Goal: Task Accomplishment & Management: Manage account settings

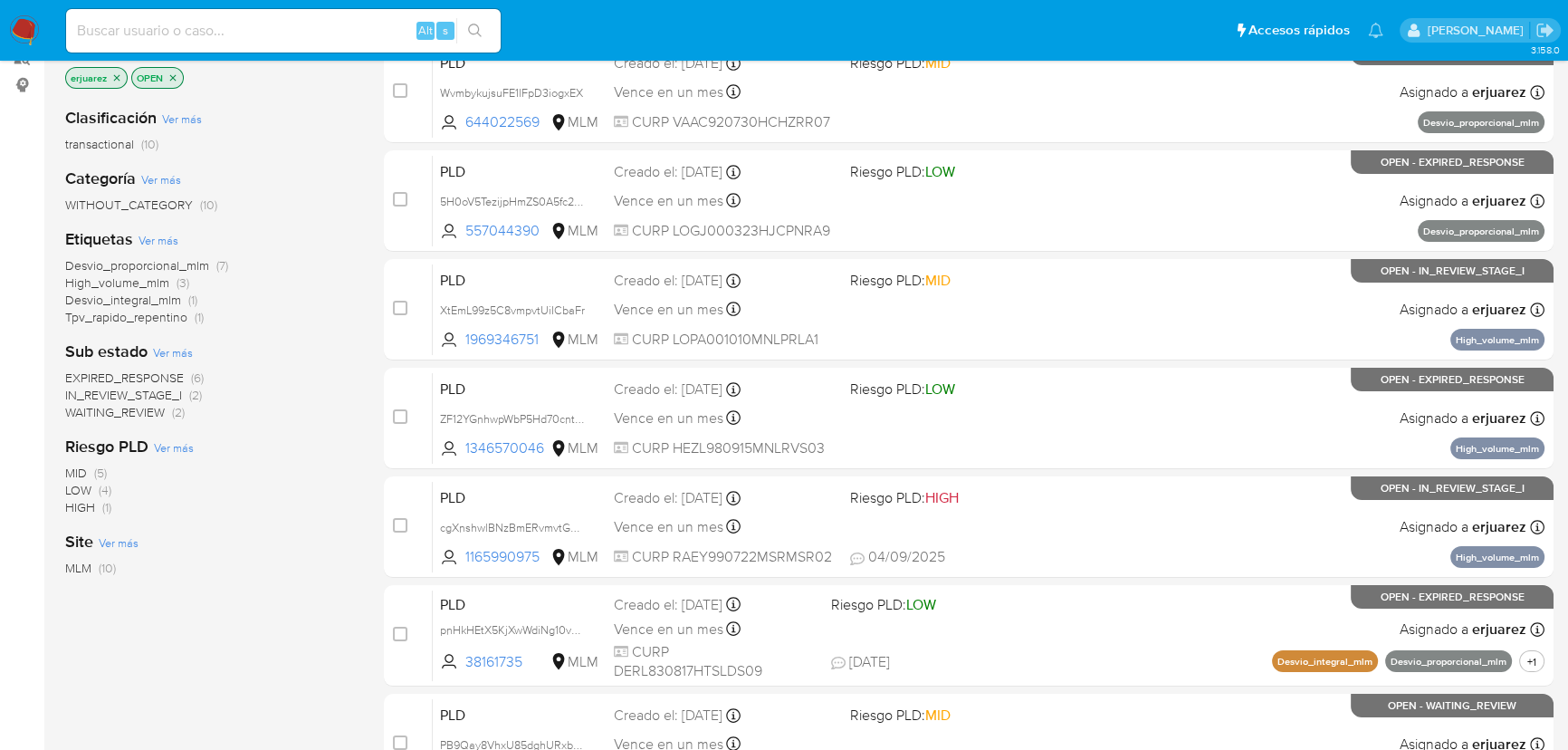
scroll to position [308, 0]
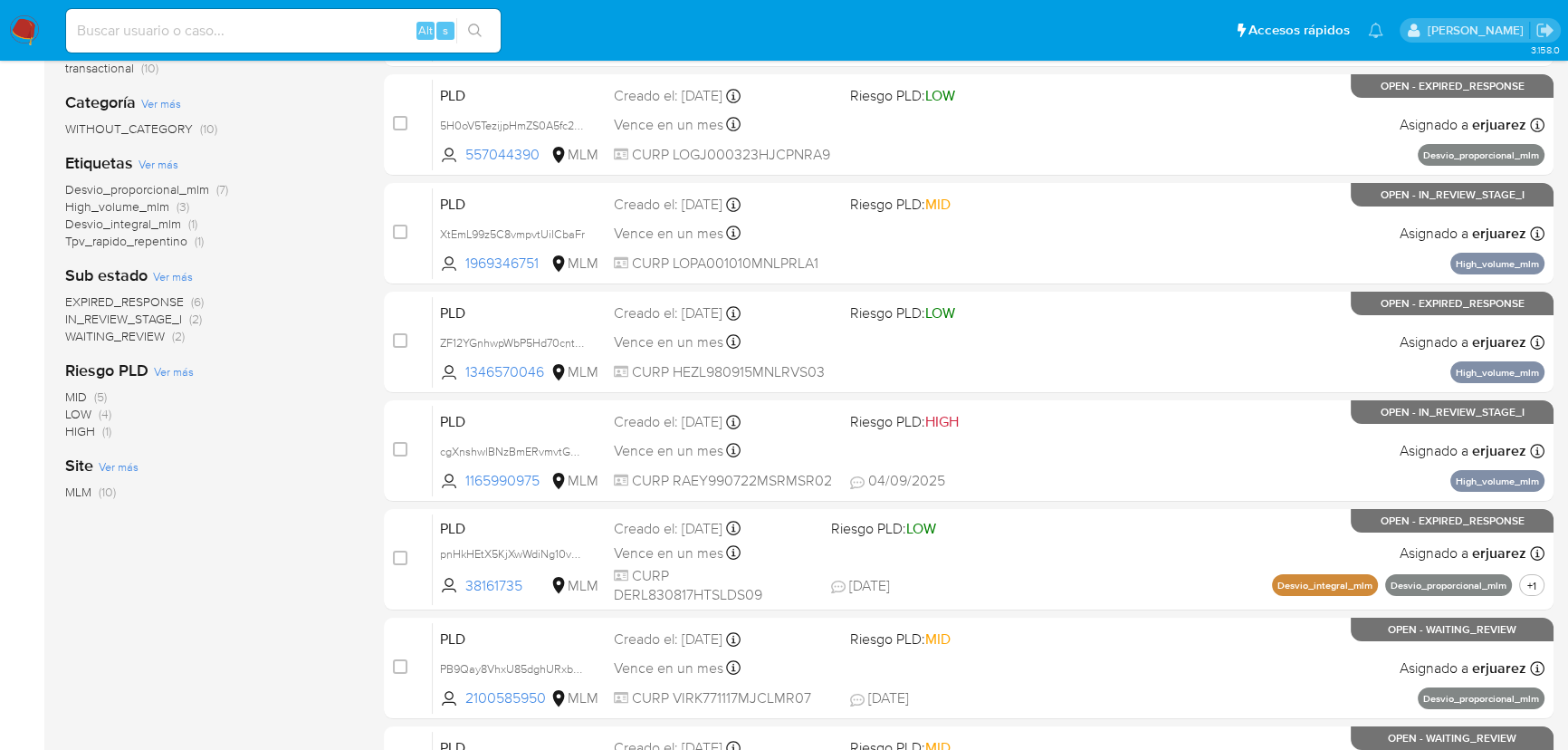
click at [152, 303] on span "EXPIRED_RESPONSE" at bounding box center [124, 302] width 119 height 18
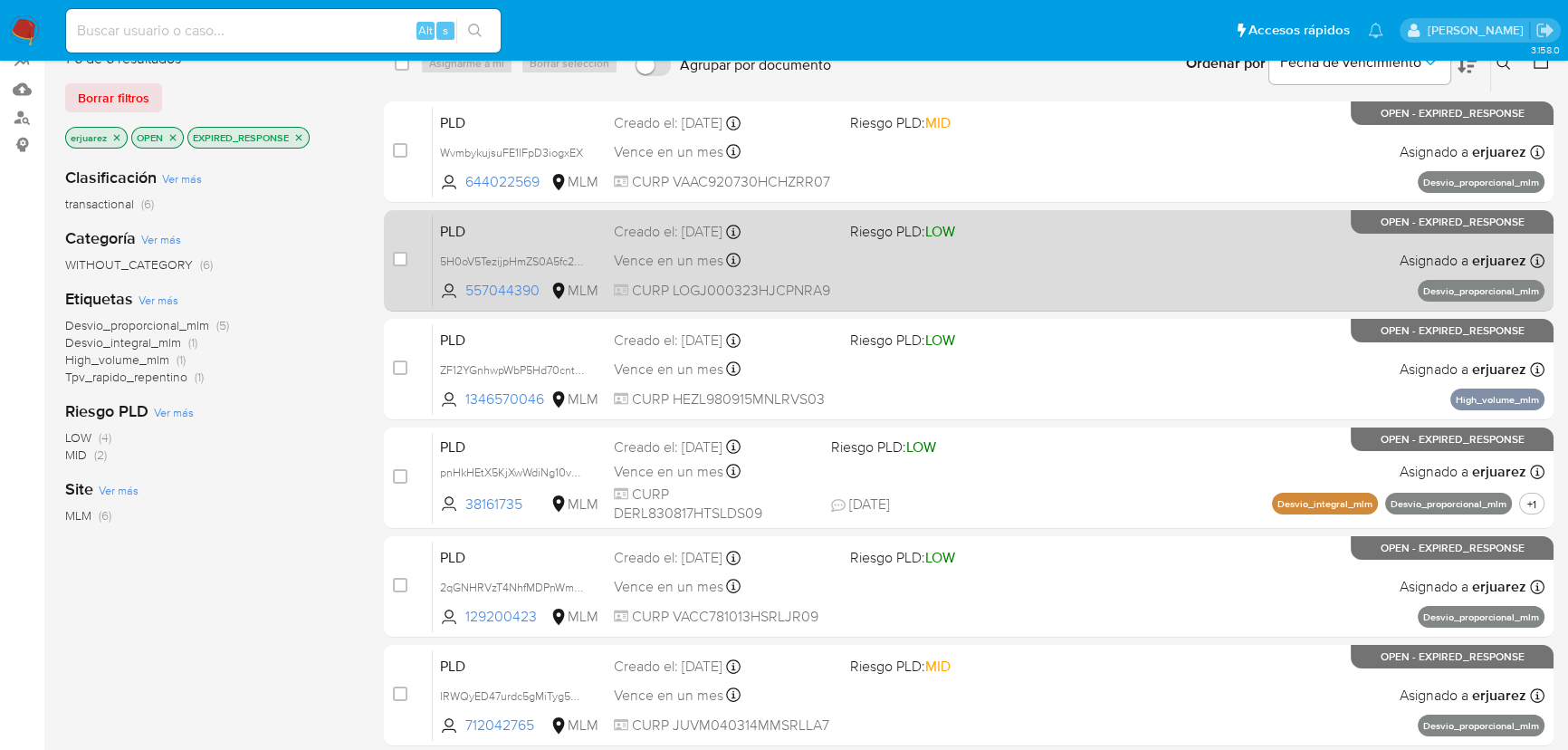
scroll to position [353, 0]
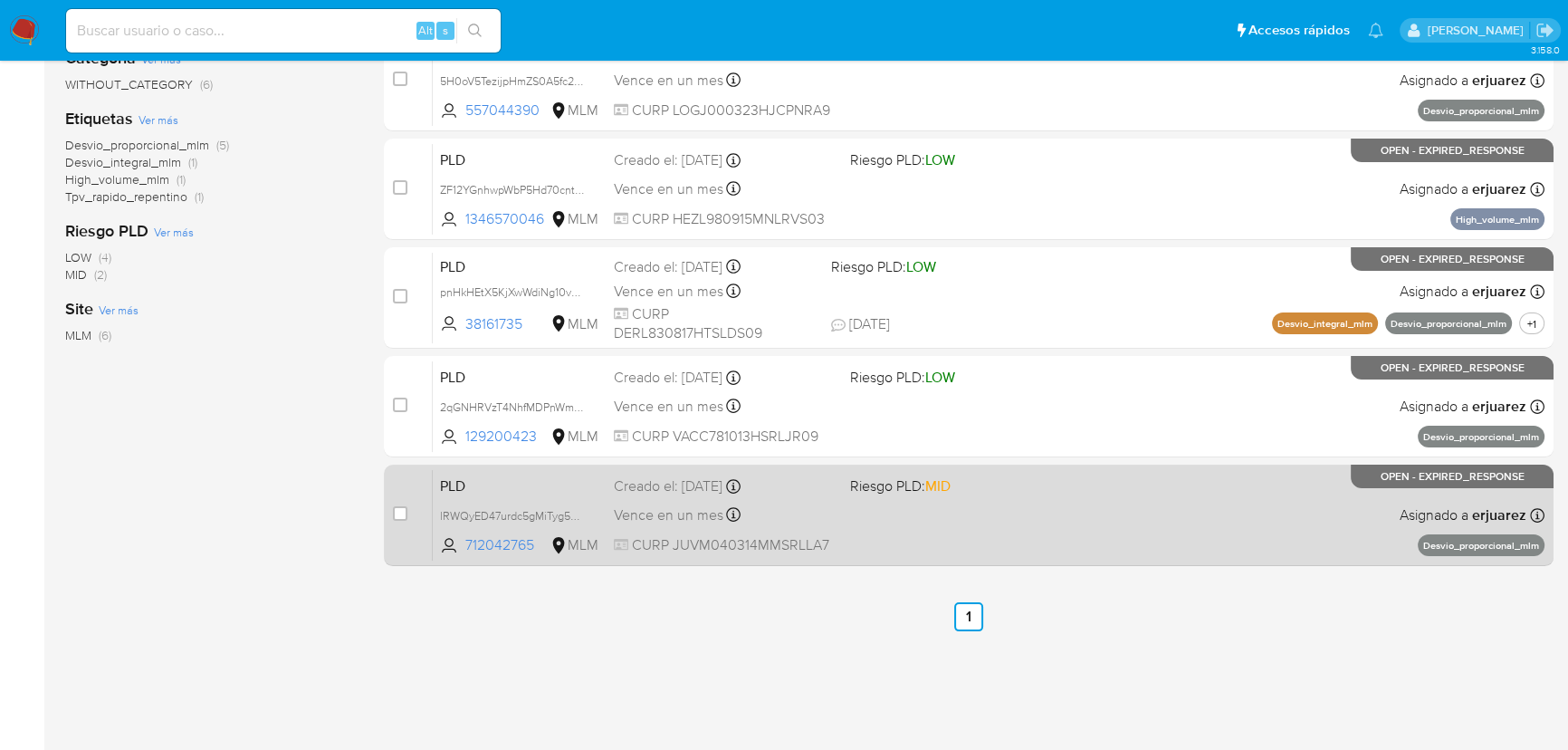
click at [1055, 511] on div "PLD lRWQyED47urdc5gMiTyg5WzN 712042765 MLM Riesgo PLD: MID Creado el: 12/08/202…" at bounding box center [988, 515] width 1112 height 92
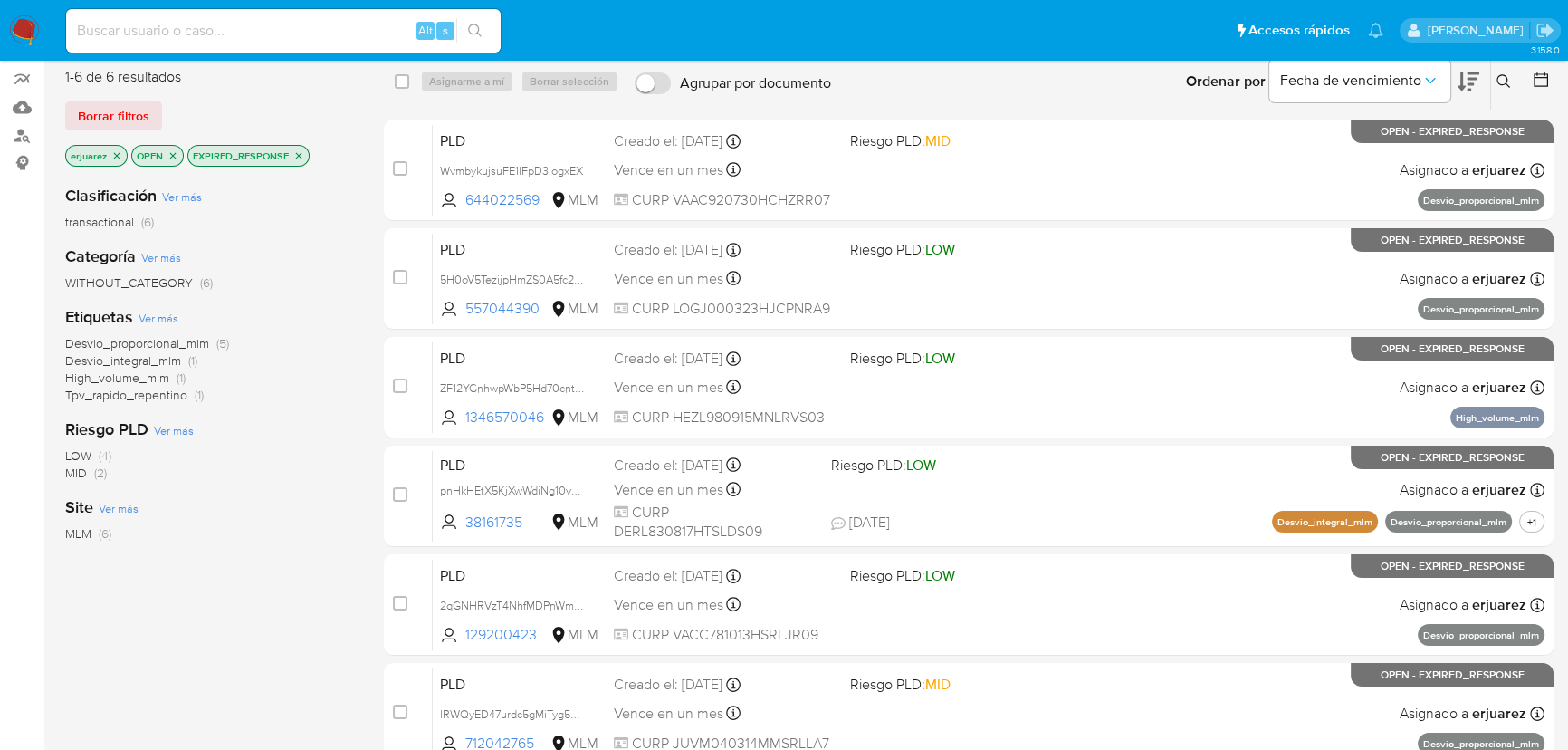
scroll to position [0, 0]
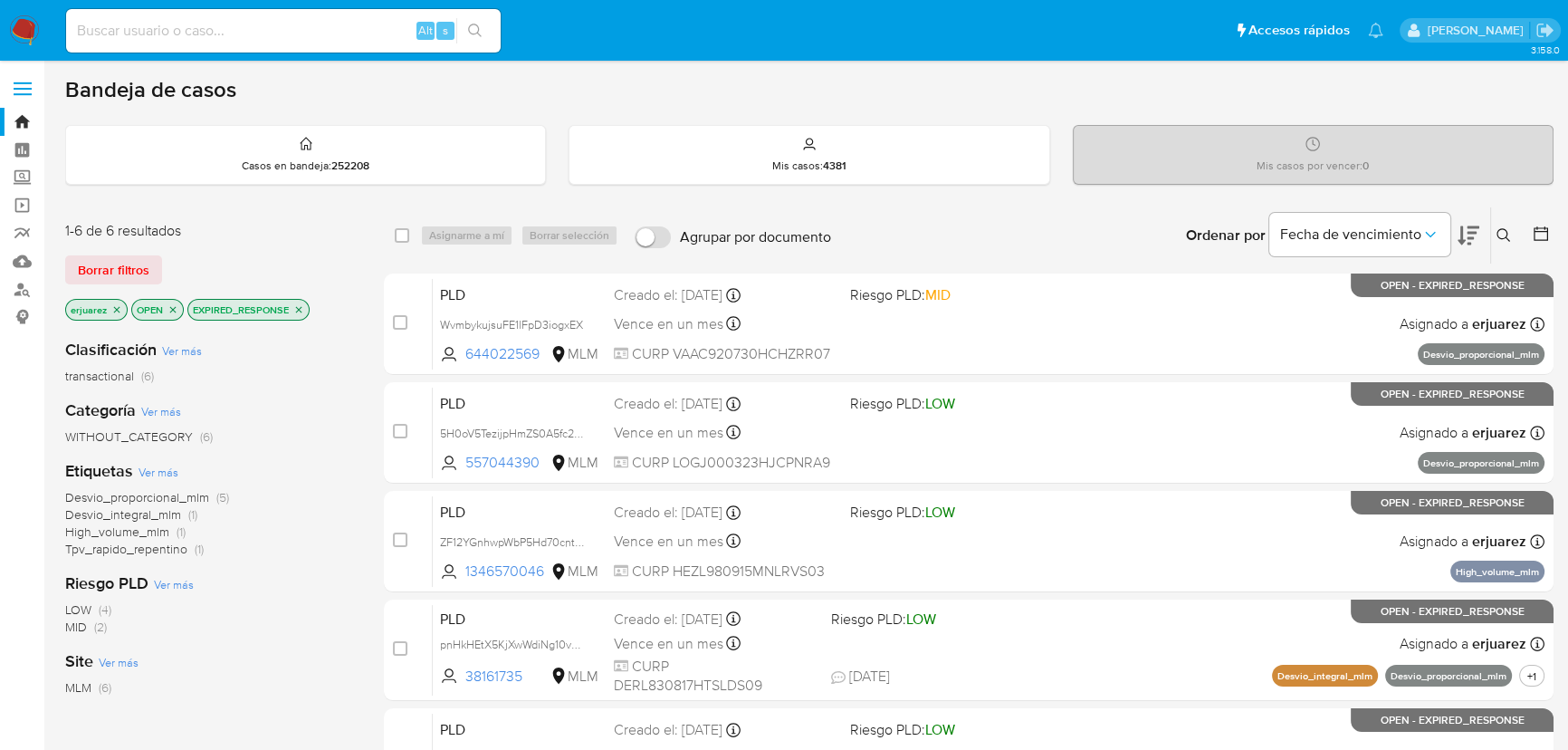
click at [299, 311] on icon "close-filter" at bounding box center [298, 309] width 11 height 11
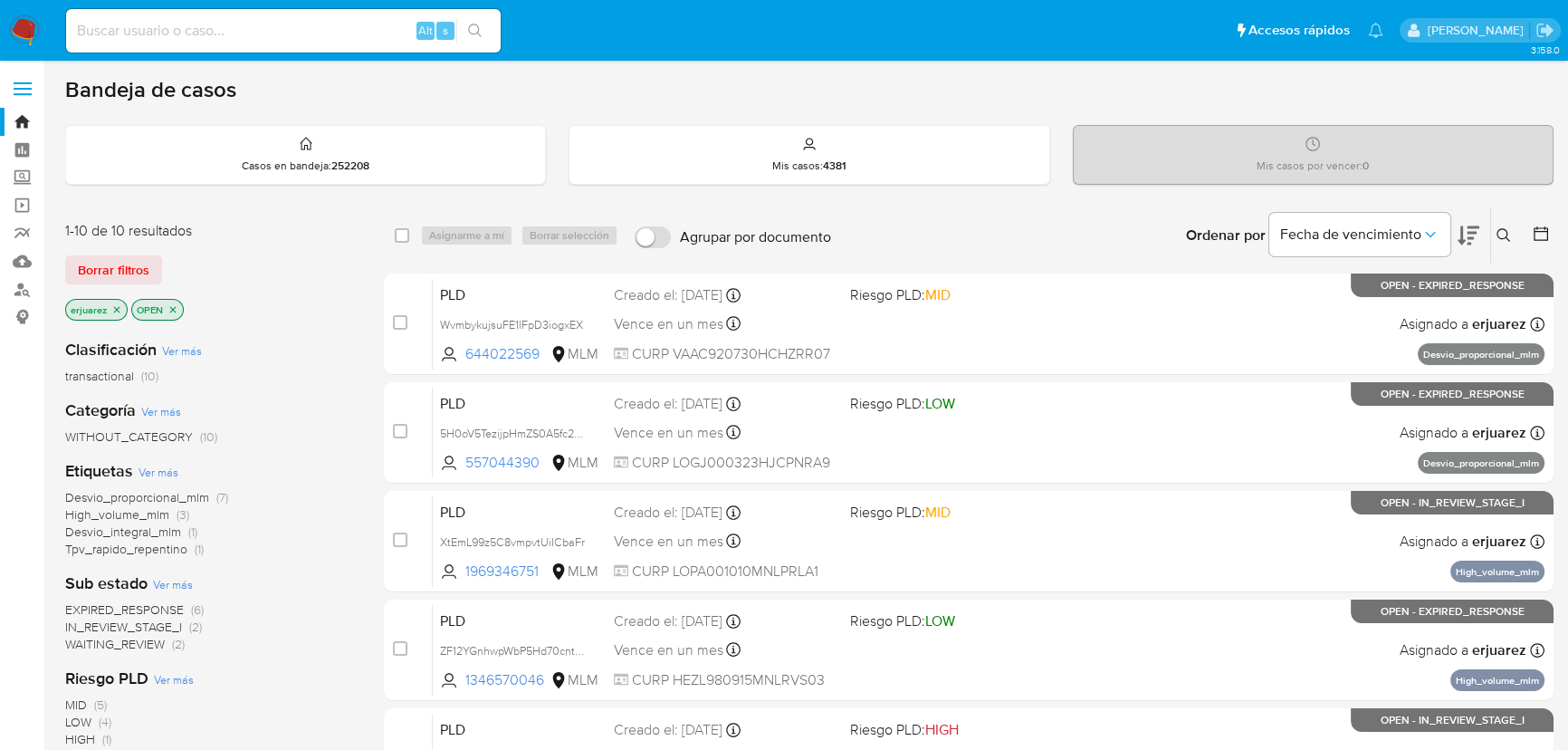
scroll to position [246, 0]
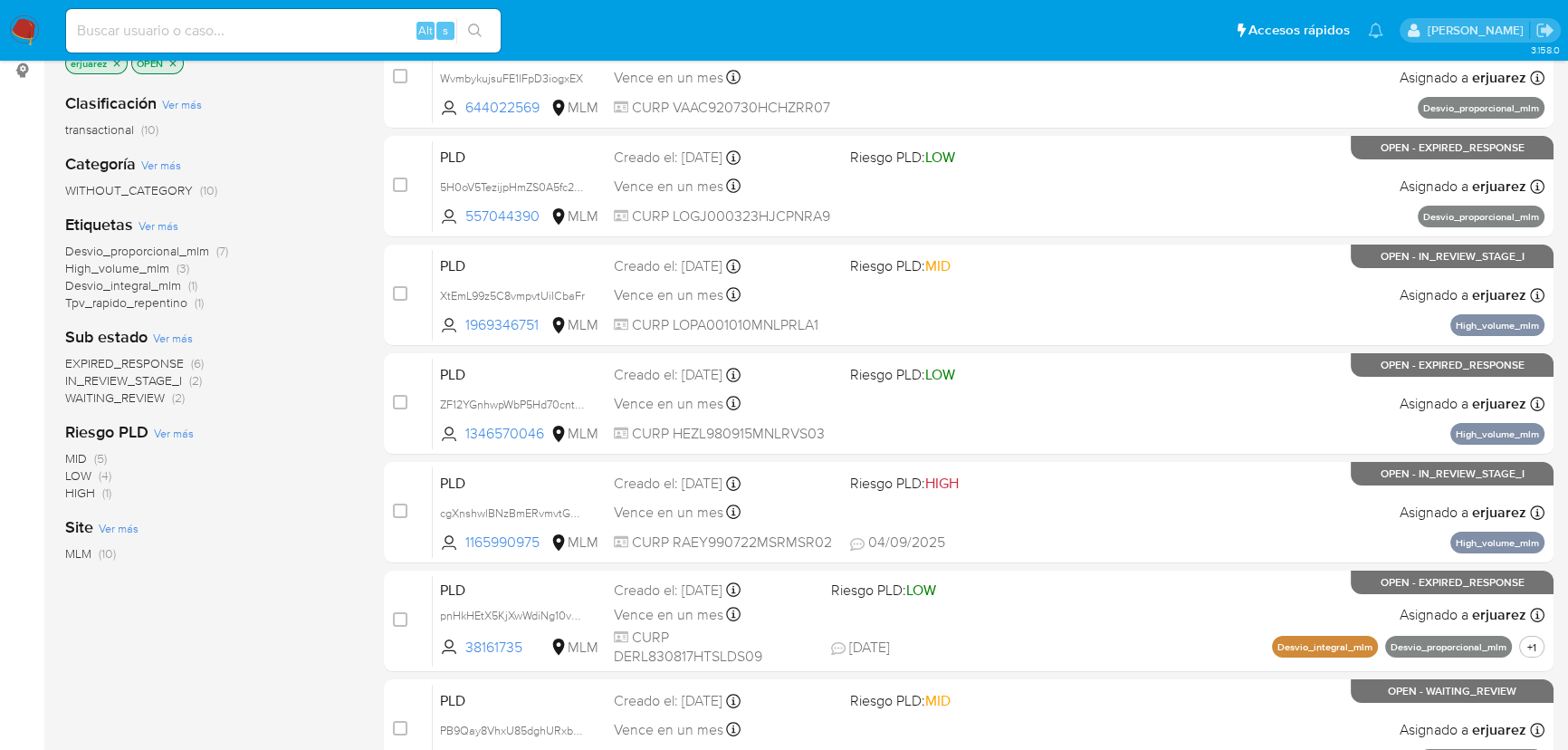
click at [156, 397] on span "WAITING_REVIEW" at bounding box center [115, 397] width 100 height 18
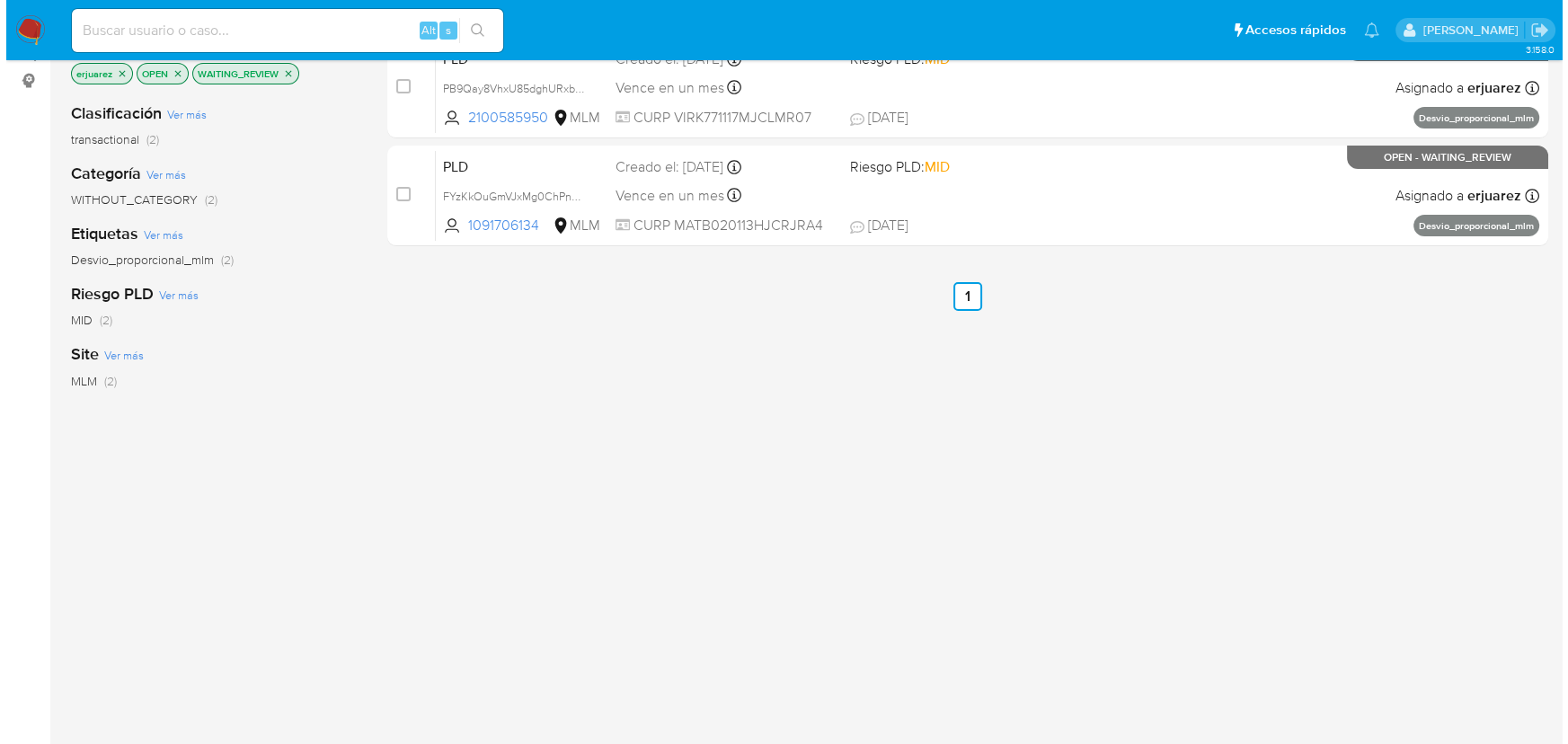
scroll to position [163, 0]
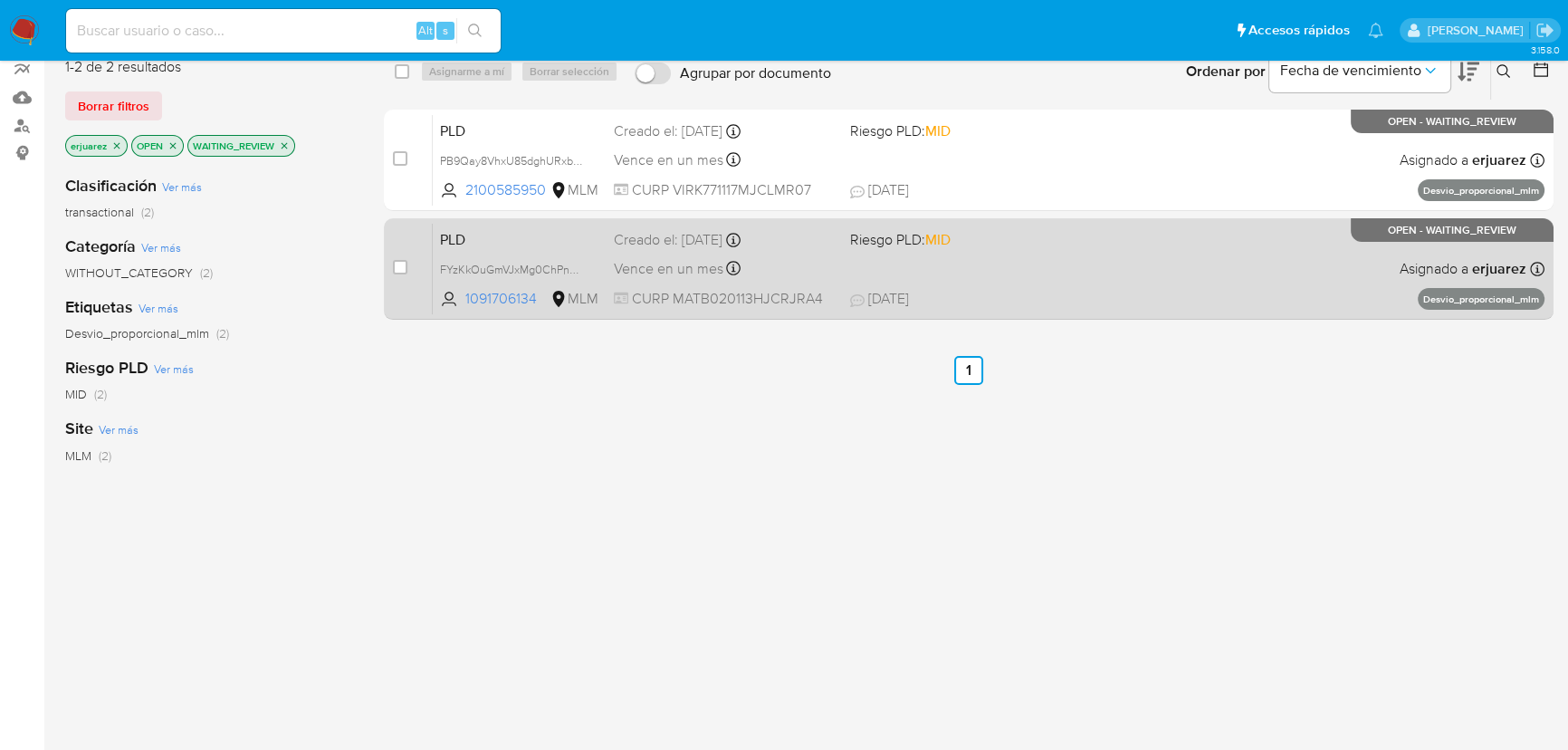
click at [1020, 270] on div "PLD FYzKkOuGmVJxMg0ChPnGCuz3 1091706134 MLM Riesgo PLD: MID Creado el: 12/08/20…" at bounding box center [988, 269] width 1112 height 92
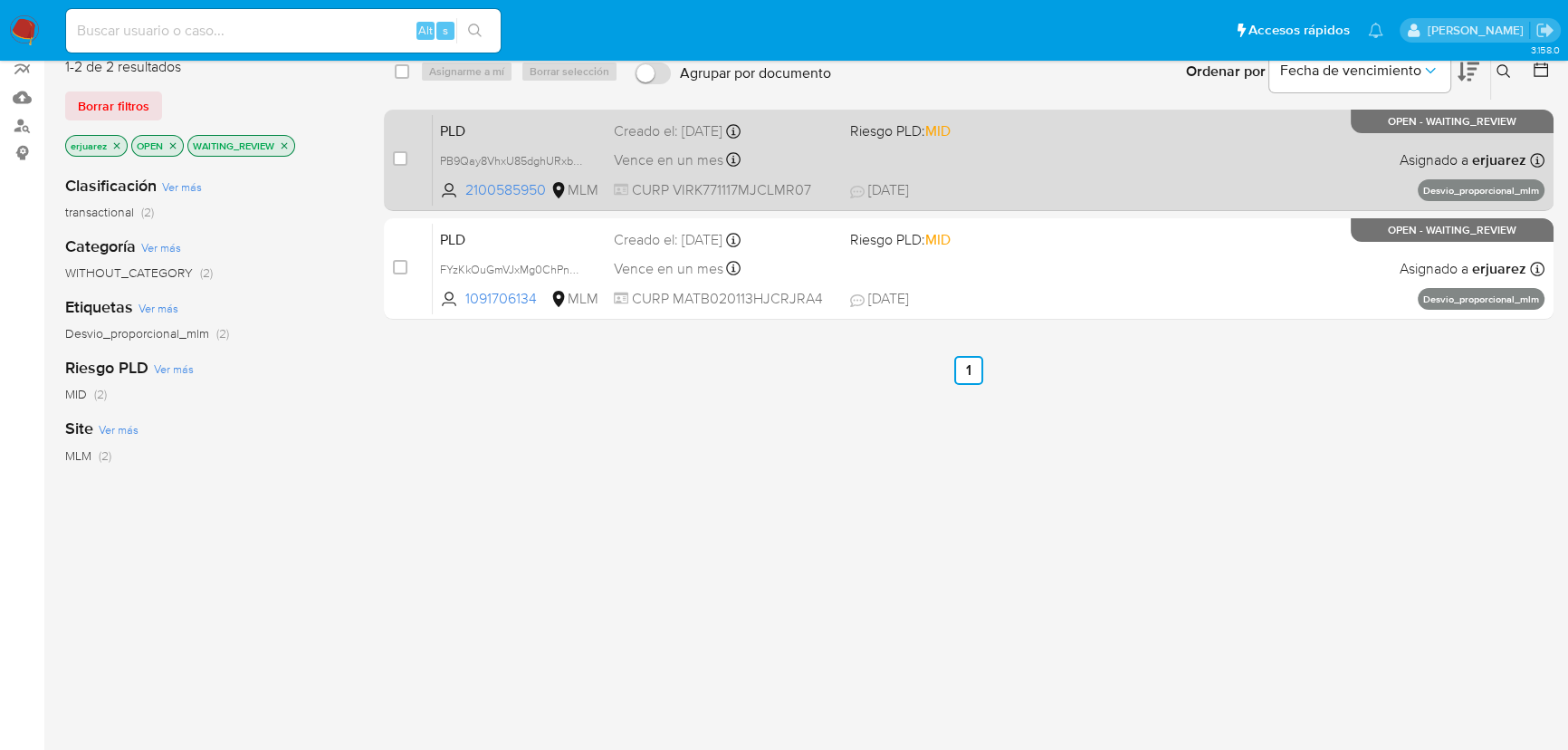
click at [795, 188] on span "CURP VIRK771117MJCLMR07" at bounding box center [724, 190] width 222 height 20
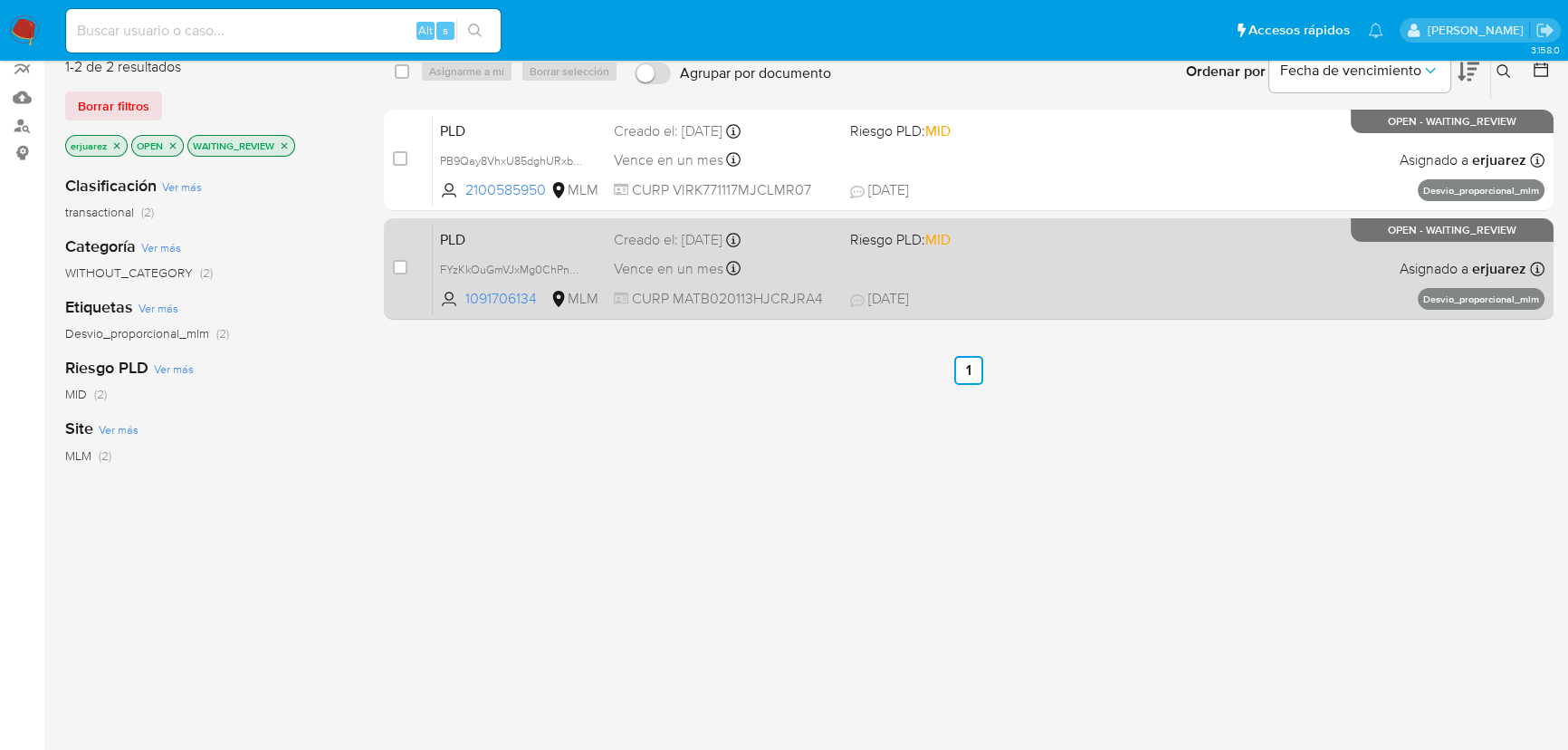
drag, startPoint x: 401, startPoint y: 154, endPoint x: 422, endPoint y: 235, distance: 83.7
click at [402, 162] on input "checkbox" at bounding box center [399, 158] width 15 height 15
checkbox input "true"
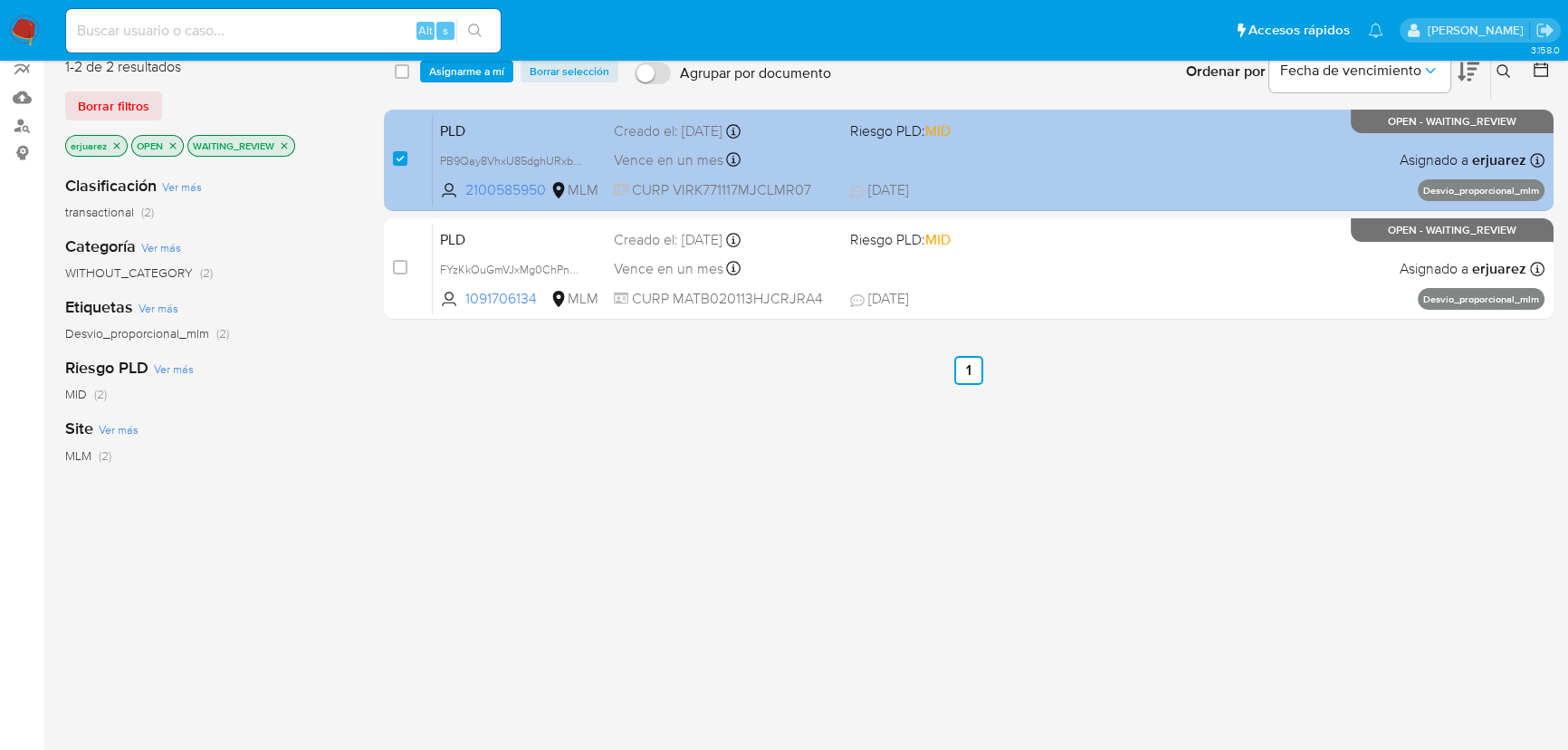
drag, startPoint x: 401, startPoint y: 264, endPoint x: 452, endPoint y: 139, distance: 135.0
click at [400, 264] on input "checkbox" at bounding box center [399, 267] width 15 height 15
checkbox input "true"
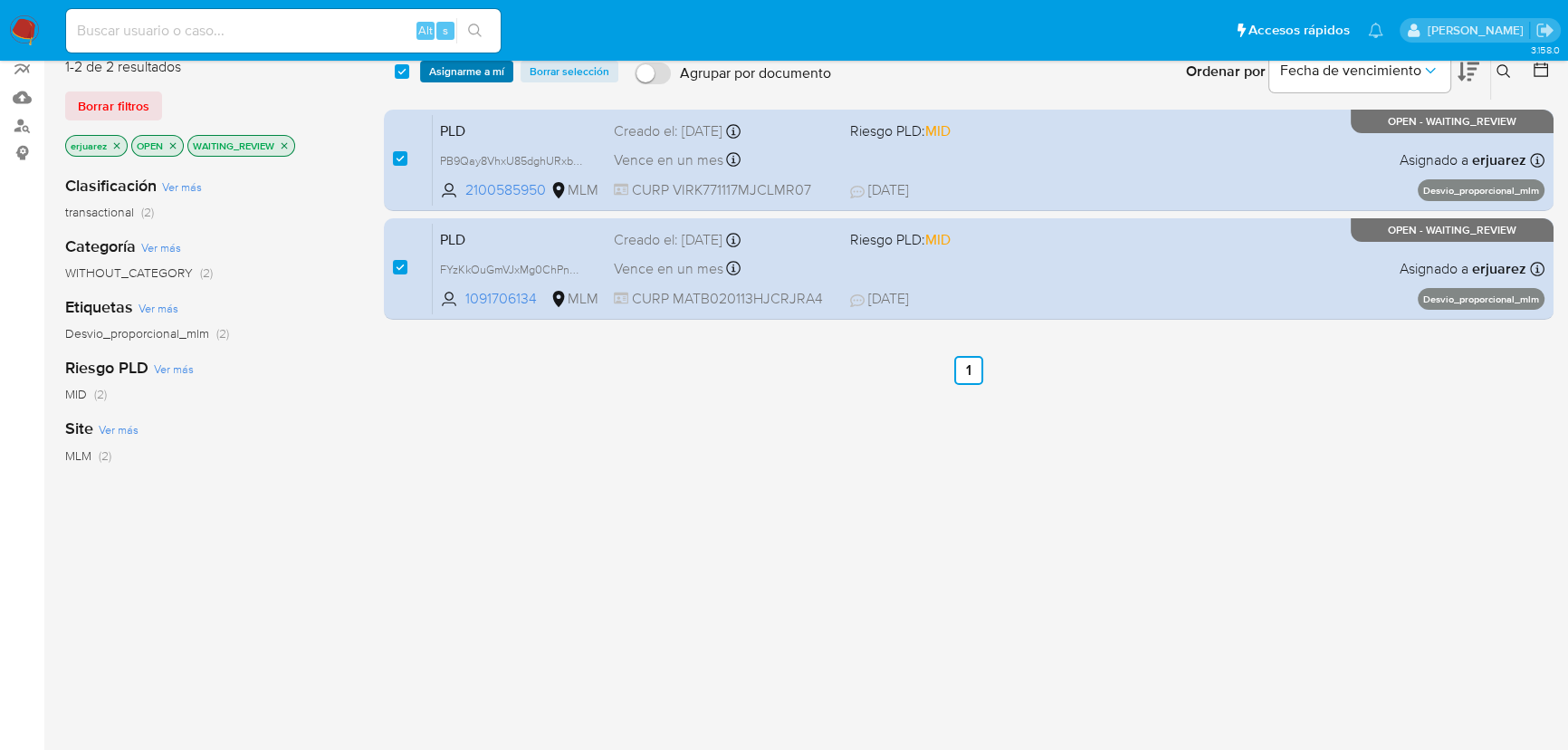
click at [471, 78] on span "Asignarme a mí" at bounding box center [466, 72] width 75 height 18
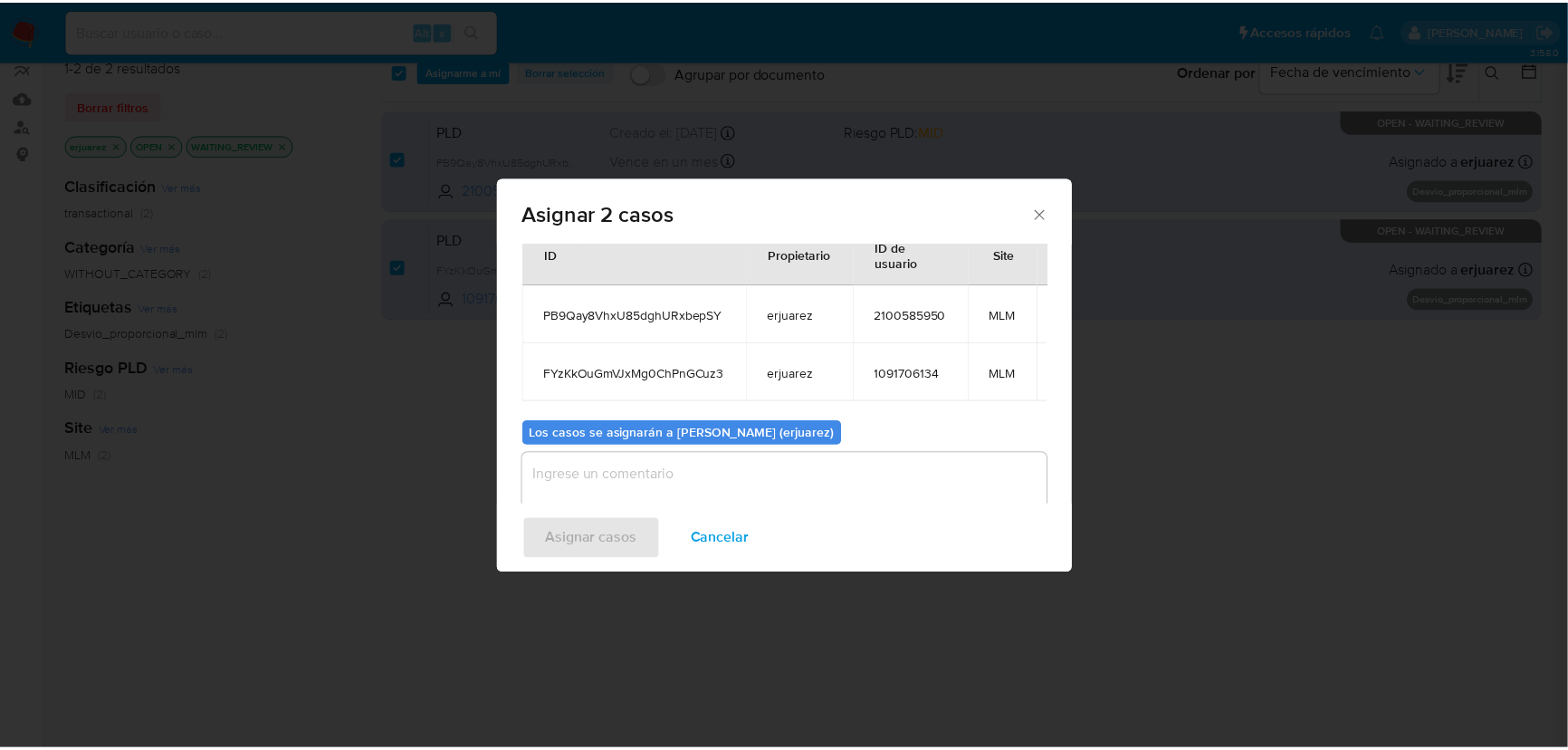
scroll to position [82, 0]
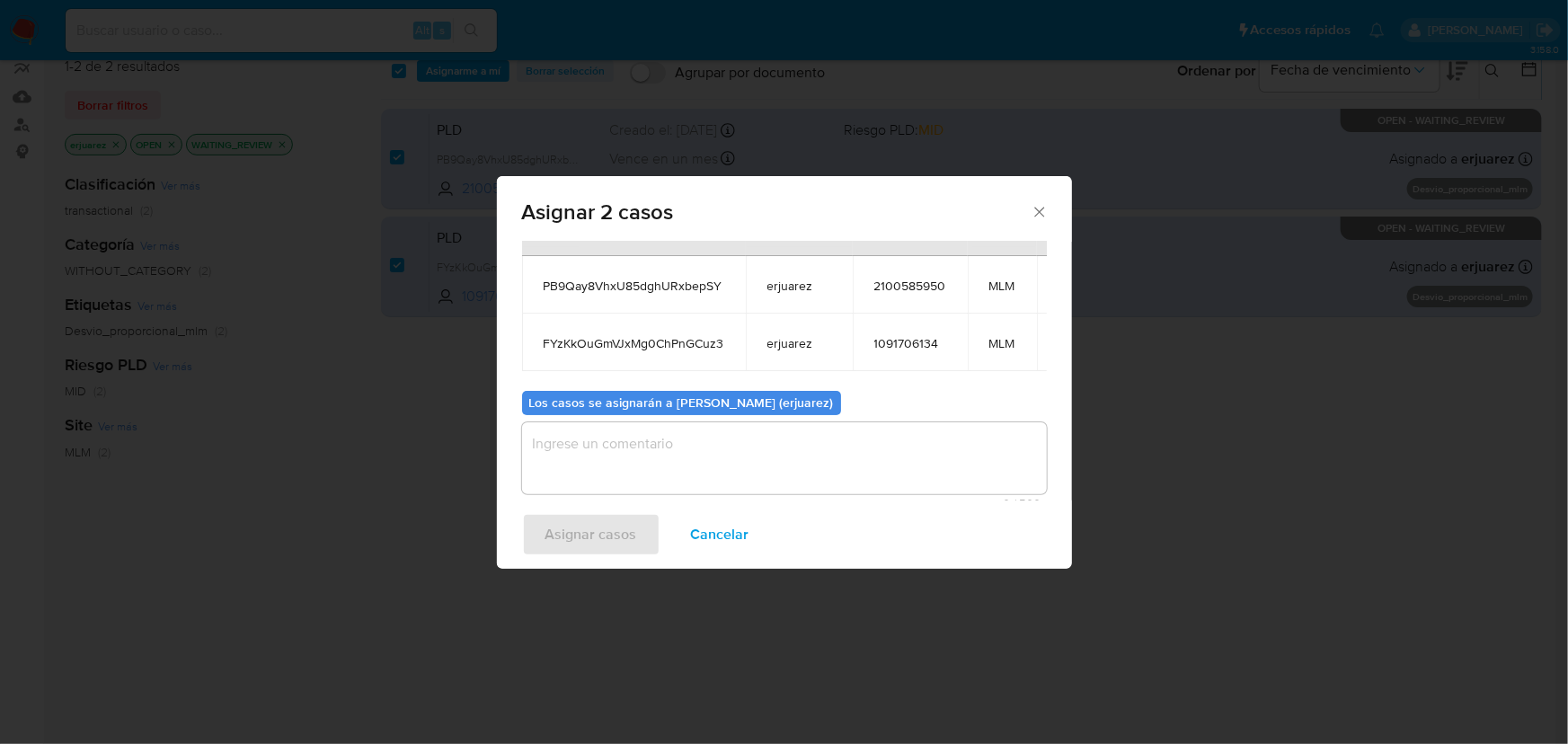
click at [575, 431] on textarea "assign-modal" at bounding box center [784, 457] width 525 height 72
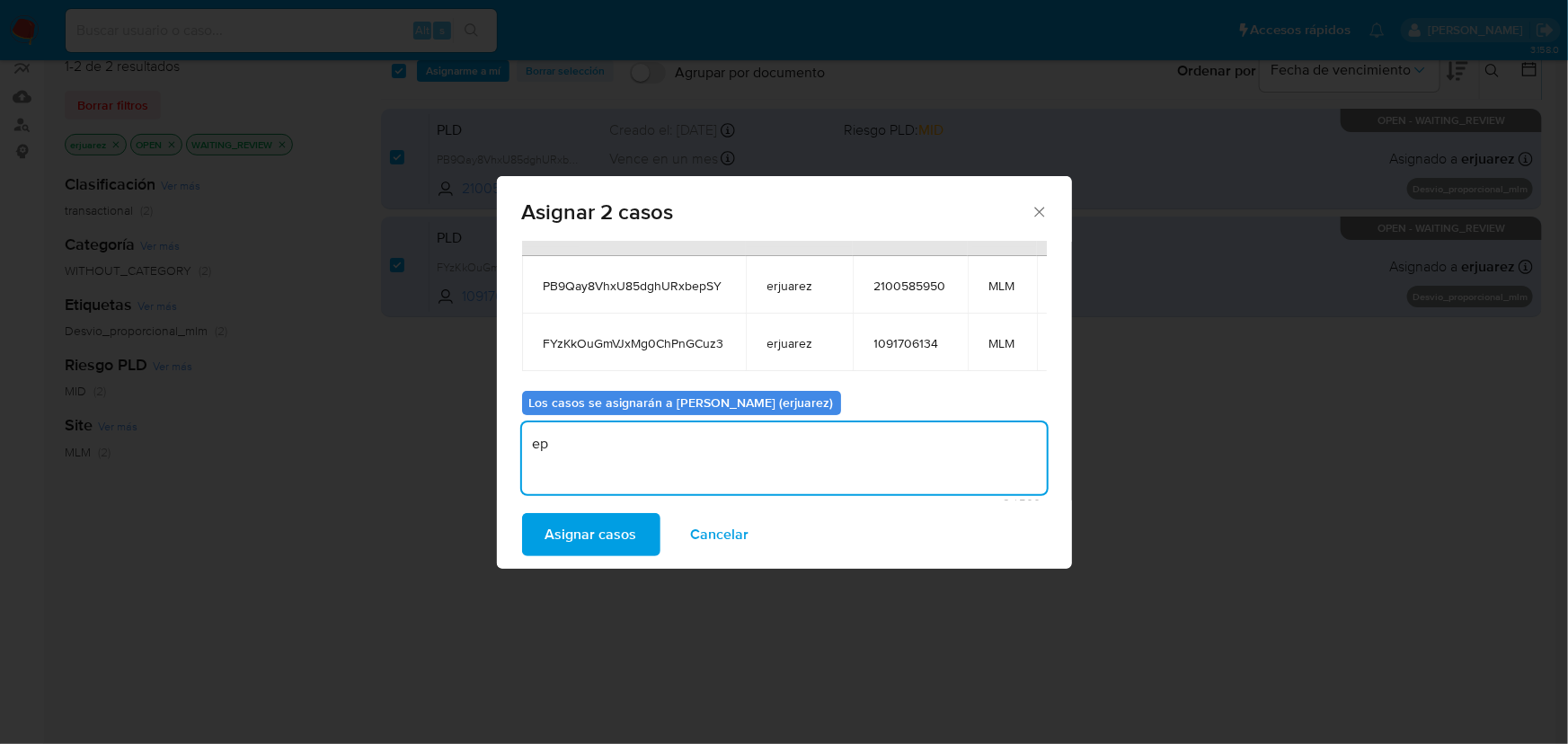
type textarea "e"
type textarea "EPJU"
click at [606, 527] on span "Asignar casos" at bounding box center [591, 535] width 92 height 40
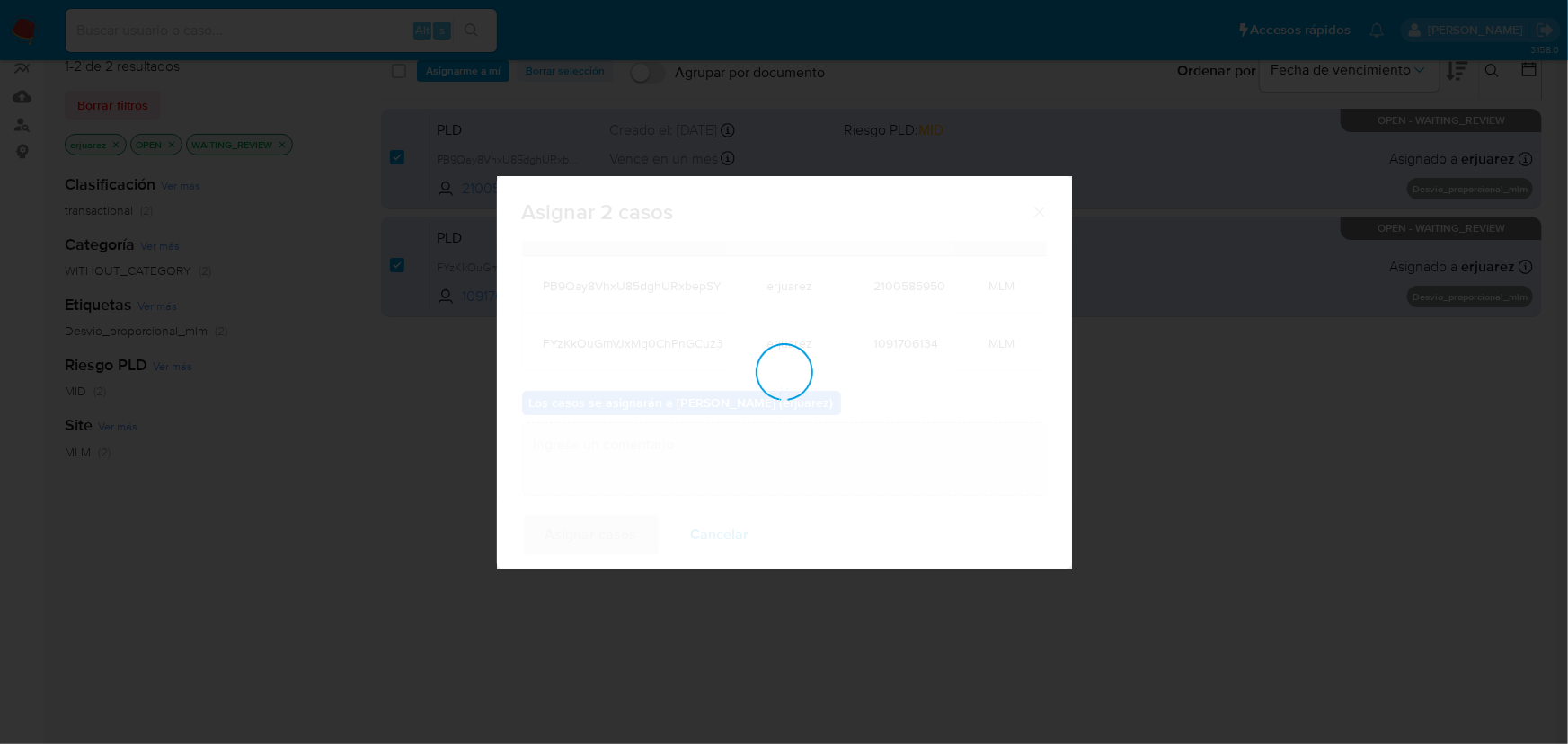
checkbox input "false"
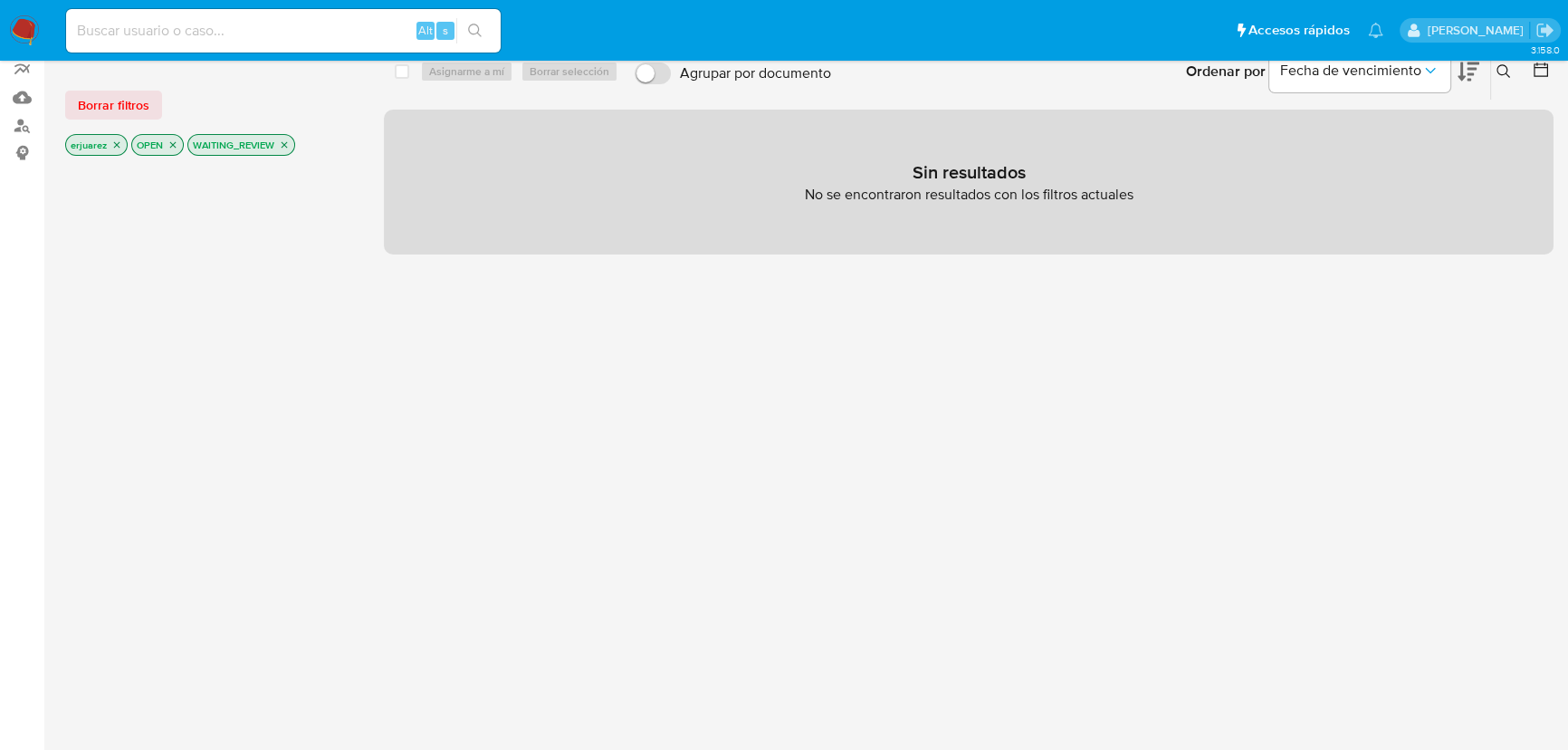
click at [758, 373] on div "select-all-cases-checkbox Asignarme a mí Borrar selección Agrupar por documento…" at bounding box center [968, 452] width 1170 height 820
click at [284, 144] on icon "close-filter" at bounding box center [284, 144] width 11 height 11
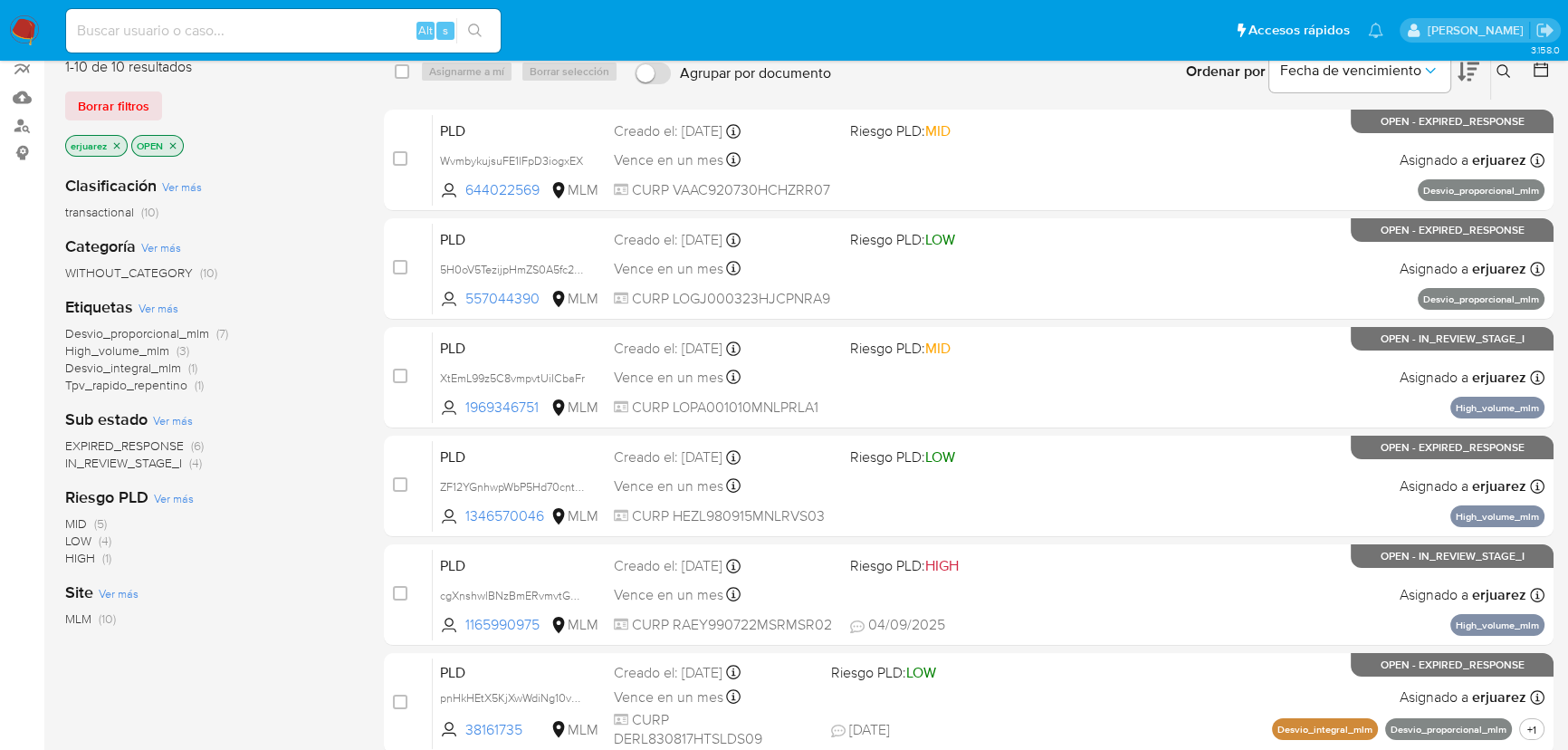
click at [114, 446] on span "EXPIRED_RESPONSE" at bounding box center [124, 445] width 119 height 18
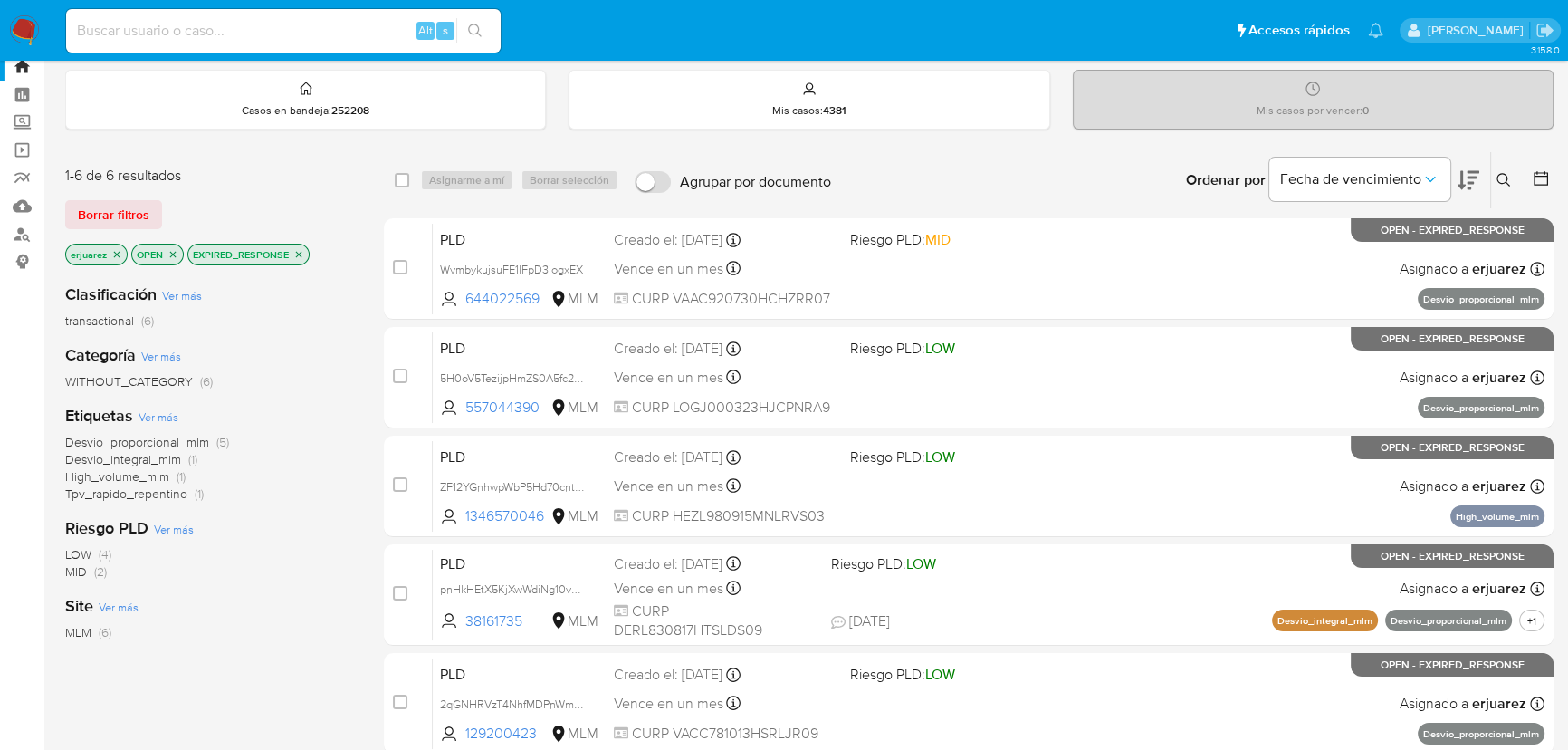
scroll to position [23, 0]
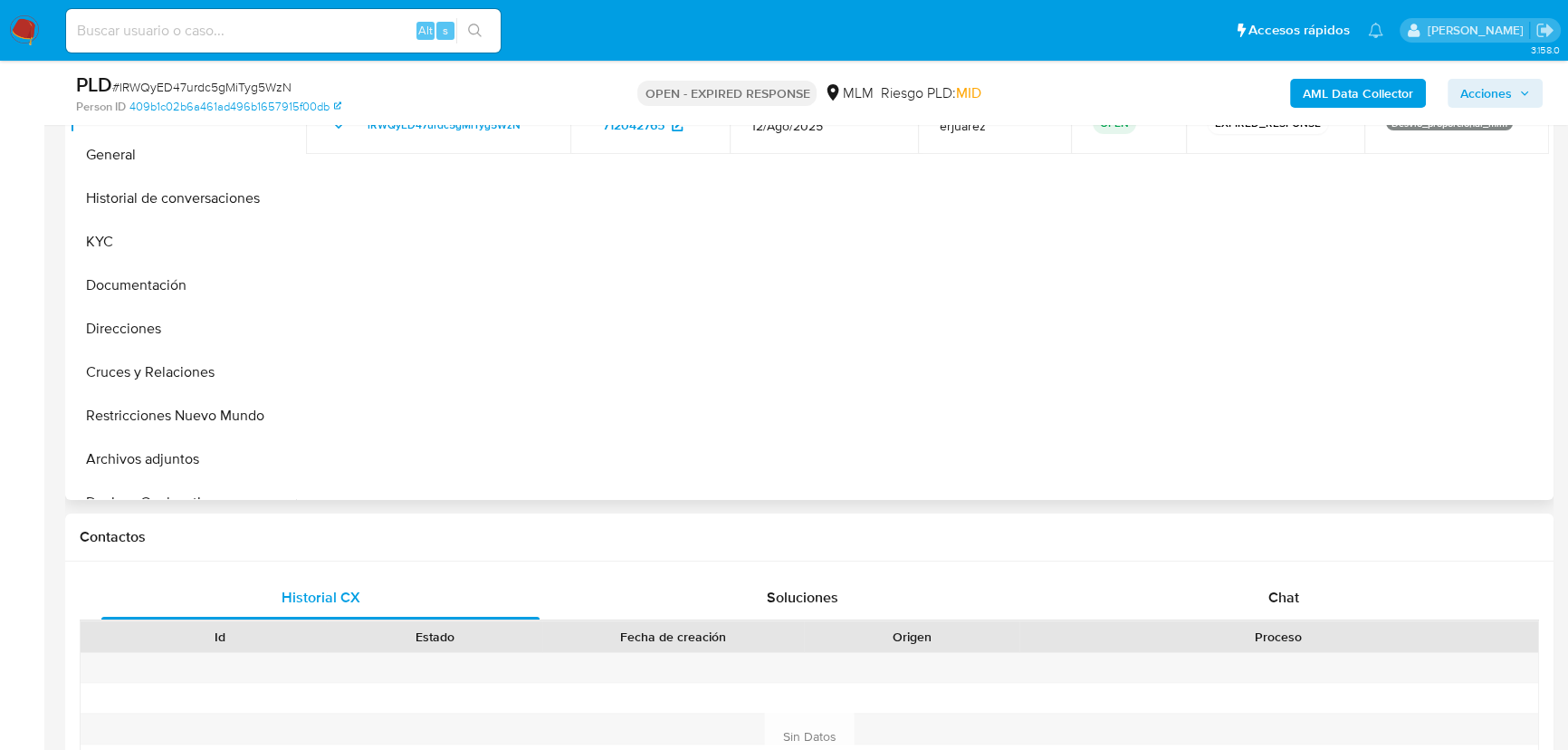
select select "10"
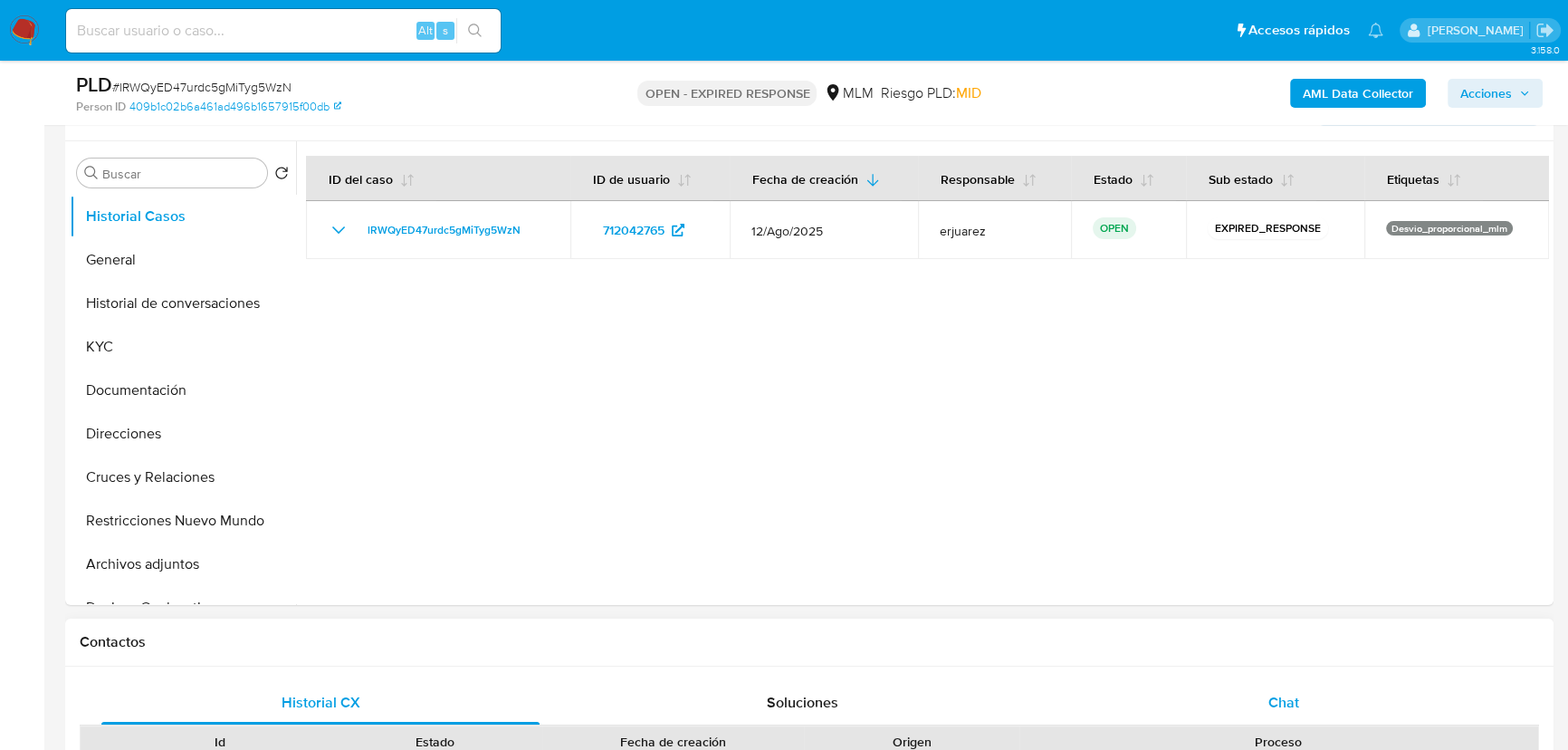
click at [1268, 691] on span "Chat" at bounding box center [1283, 701] width 31 height 21
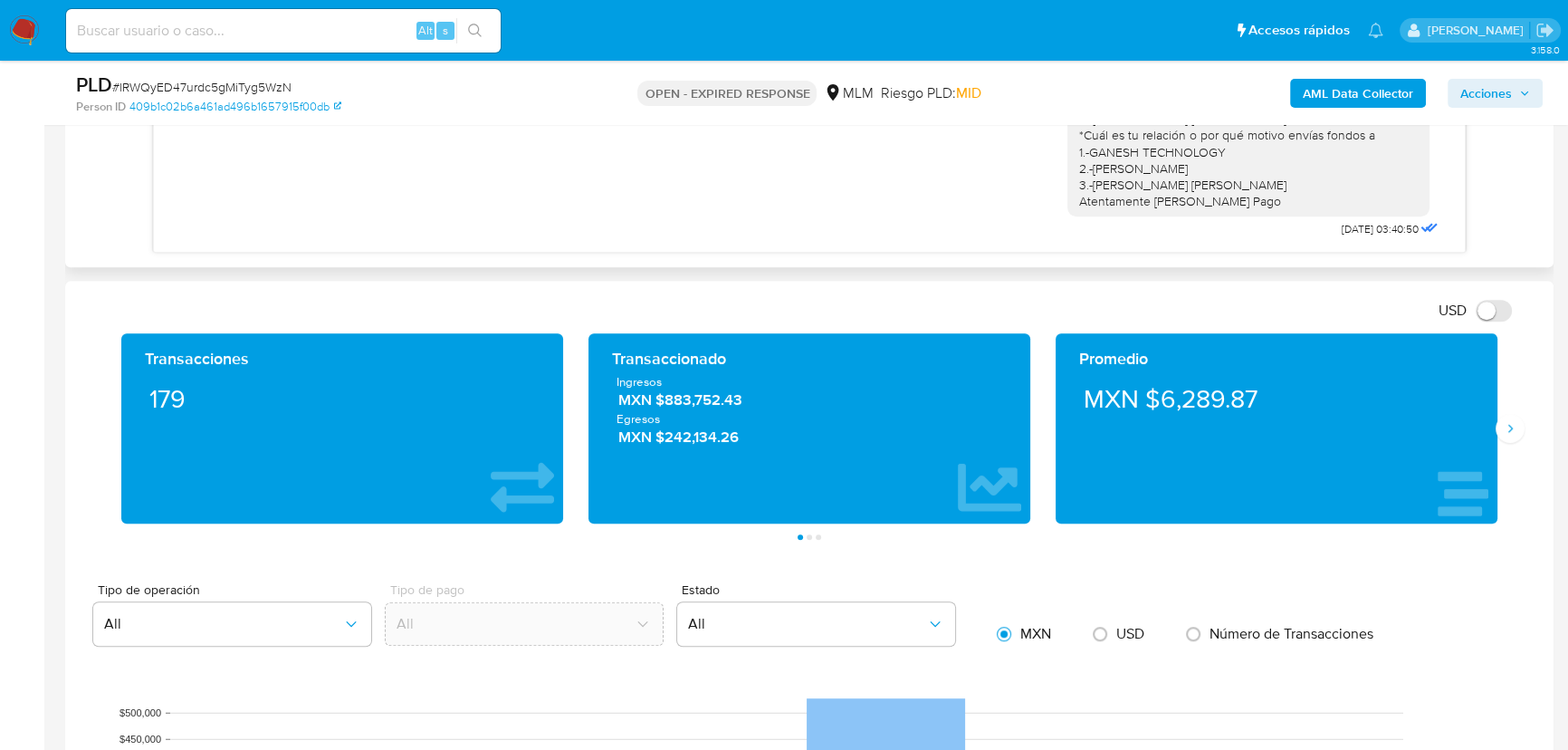
scroll to position [823, 0]
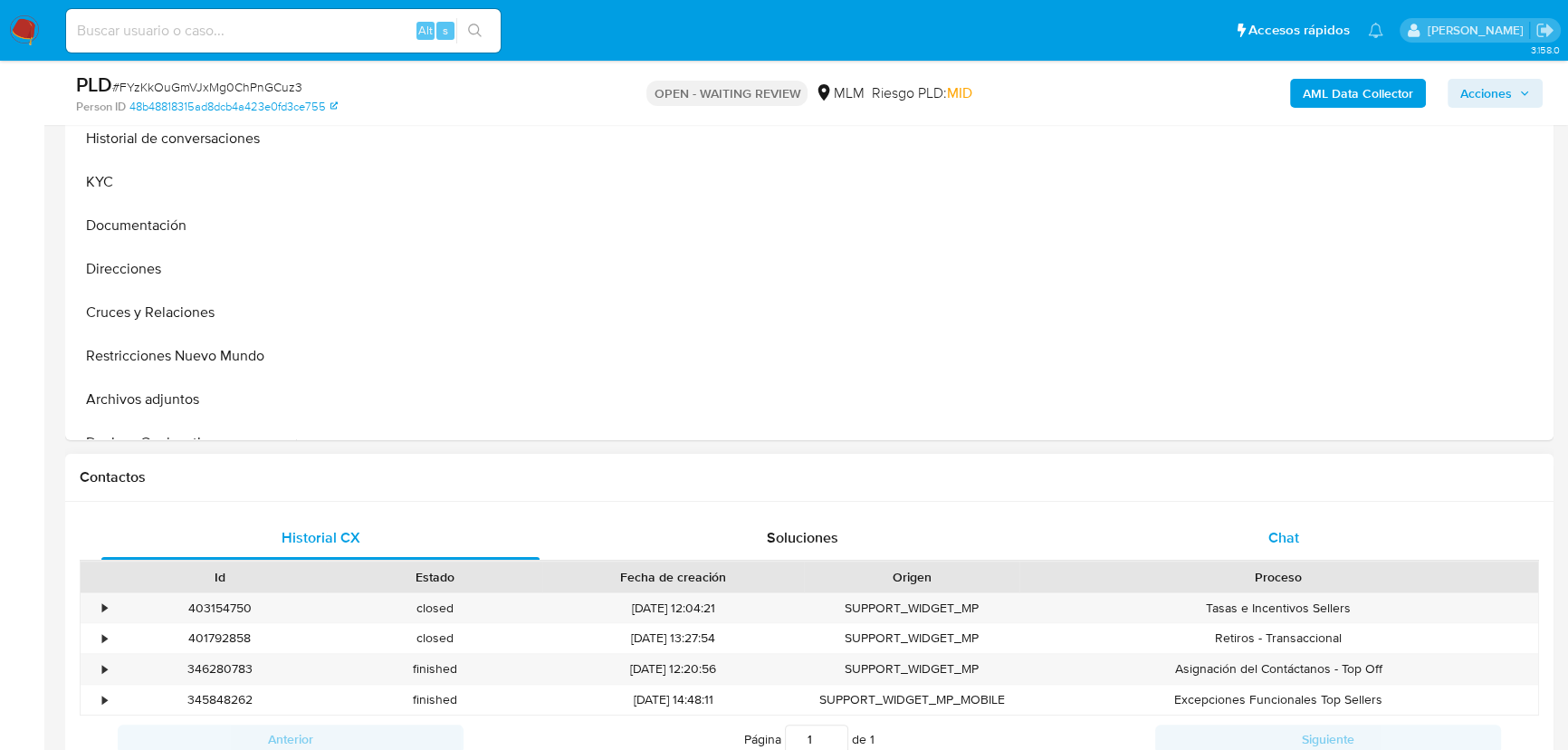
click at [1286, 536] on span "Chat" at bounding box center [1283, 537] width 31 height 21
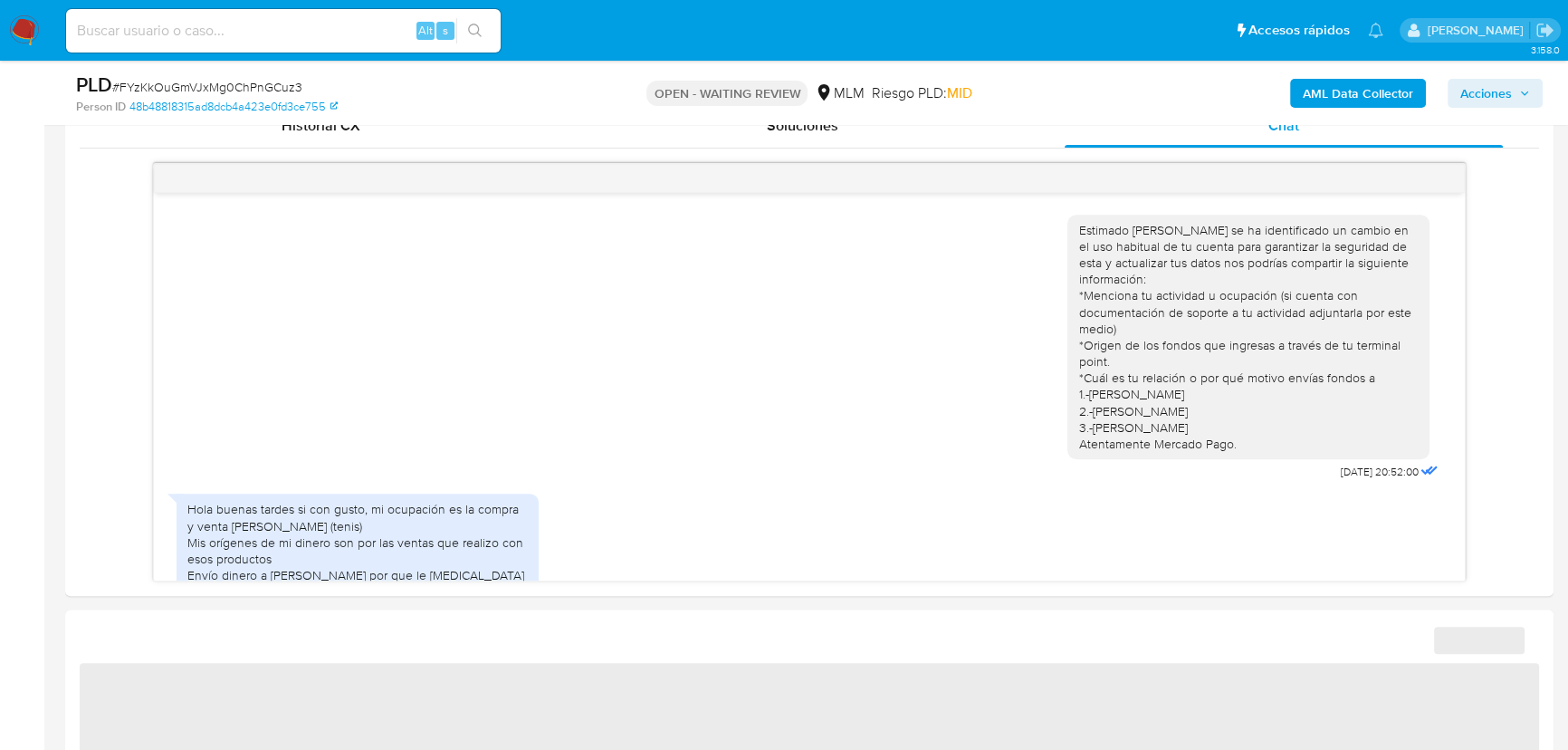
scroll to position [822, 0]
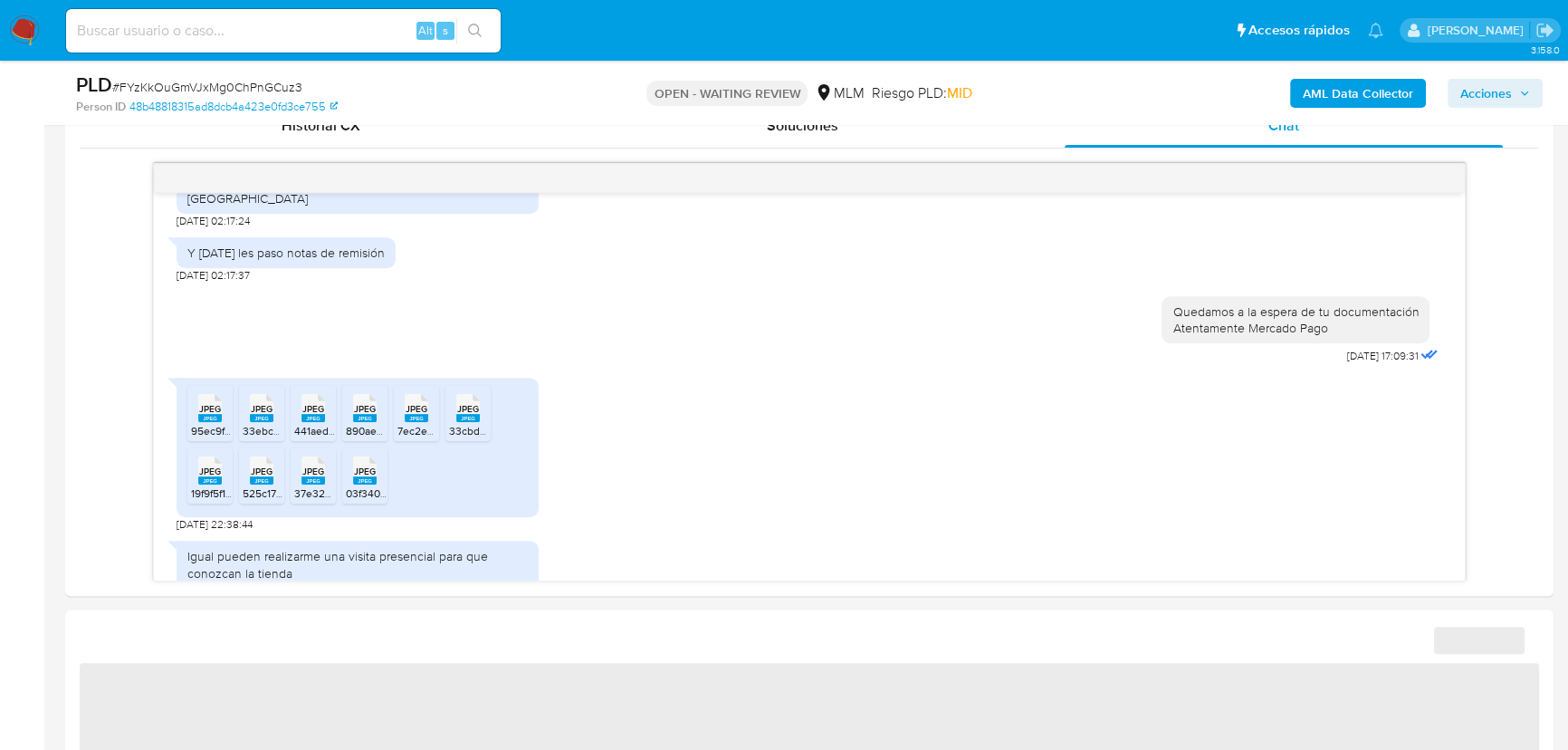
select select "10"
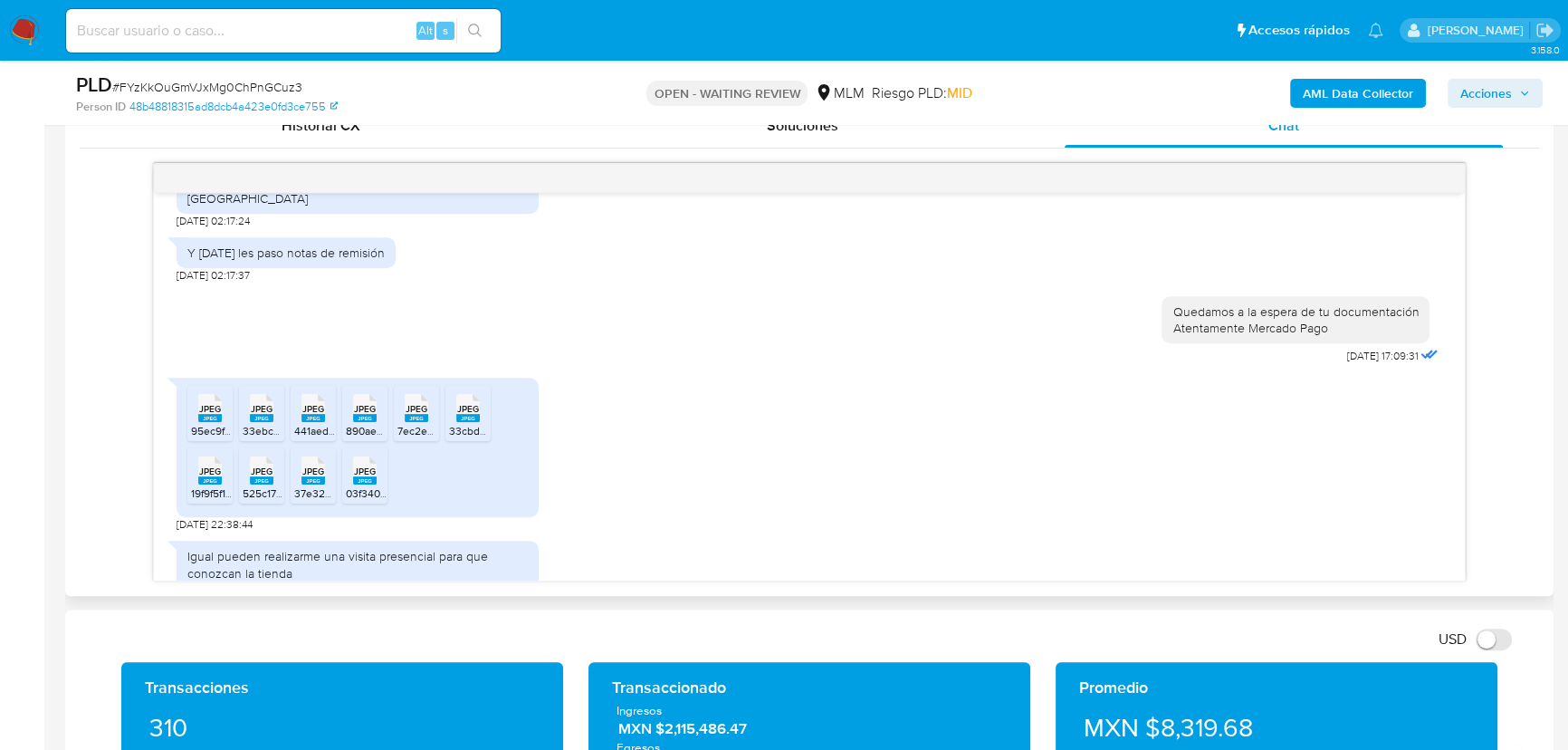
click at [213, 402] on span "JPEG" at bounding box center [210, 408] width 22 height 12
click at [268, 402] on span "JPEG" at bounding box center [262, 408] width 22 height 12
click at [321, 402] on span "JPEG" at bounding box center [314, 408] width 22 height 12
click at [356, 402] on span "JPEG" at bounding box center [365, 408] width 22 height 12
drag, startPoint x: 419, startPoint y: 380, endPoint x: 440, endPoint y: 381, distance: 21.0
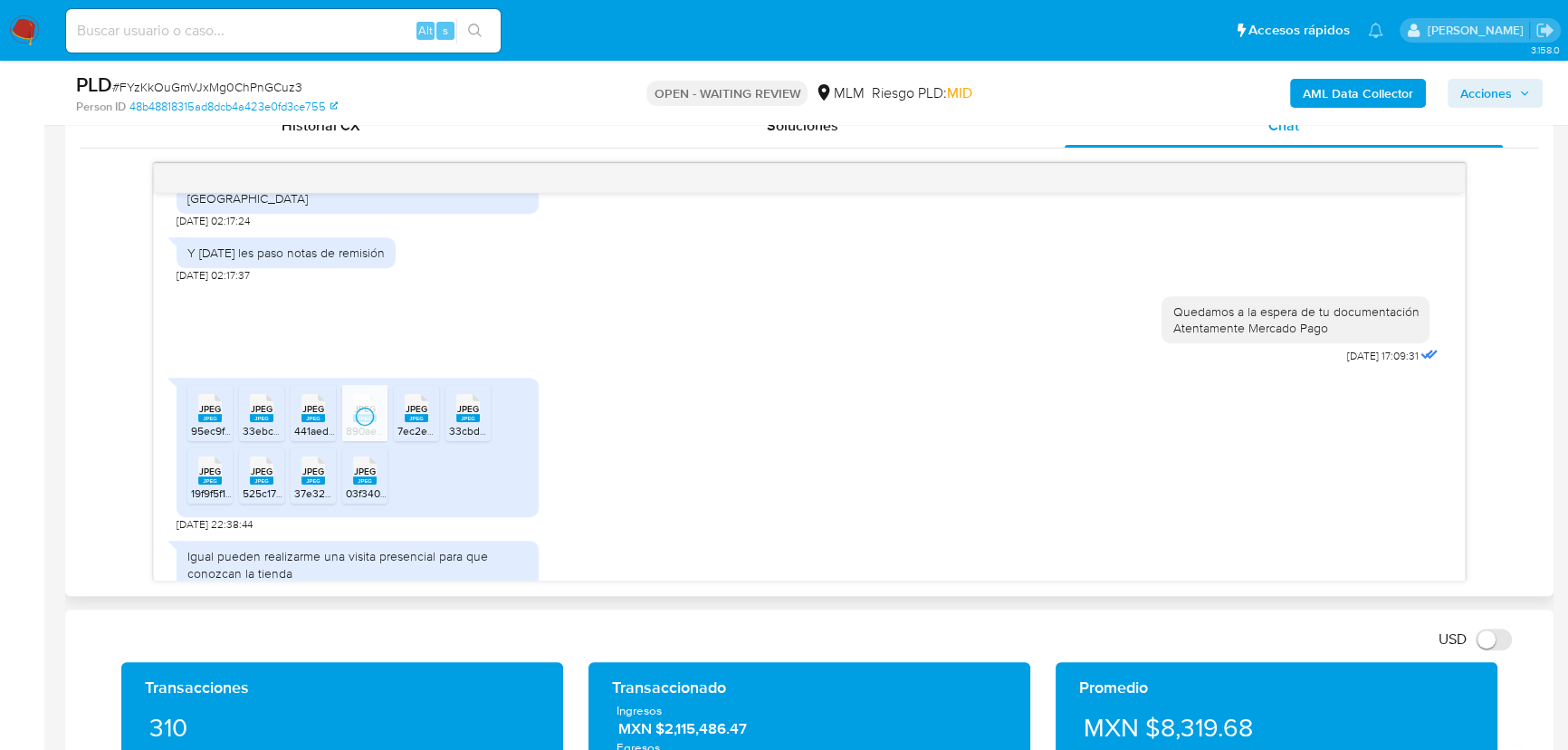
click at [419, 402] on span "JPEG" at bounding box center [416, 408] width 22 height 12
click at [478, 402] on span "JPEG" at bounding box center [468, 408] width 22 height 12
click at [207, 465] on span "JPEG" at bounding box center [210, 471] width 22 height 12
click at [263, 465] on span "JPEG" at bounding box center [262, 471] width 22 height 12
drag, startPoint x: 320, startPoint y: 447, endPoint x: 342, endPoint y: 445, distance: 22.1
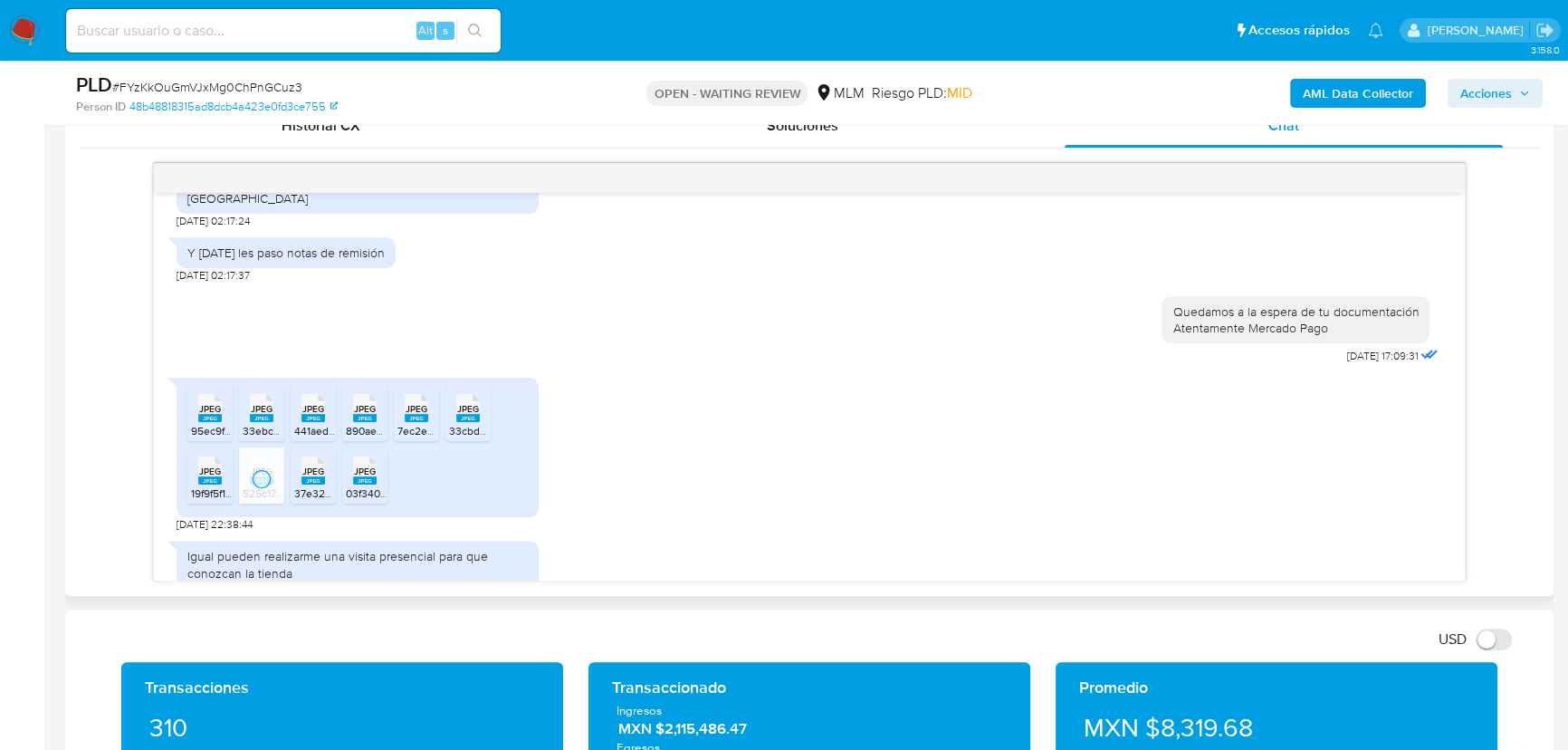
click at [320, 476] on rect at bounding box center [314, 480] width 24 height 8
click at [356, 465] on span "JPEG" at bounding box center [365, 471] width 22 height 12
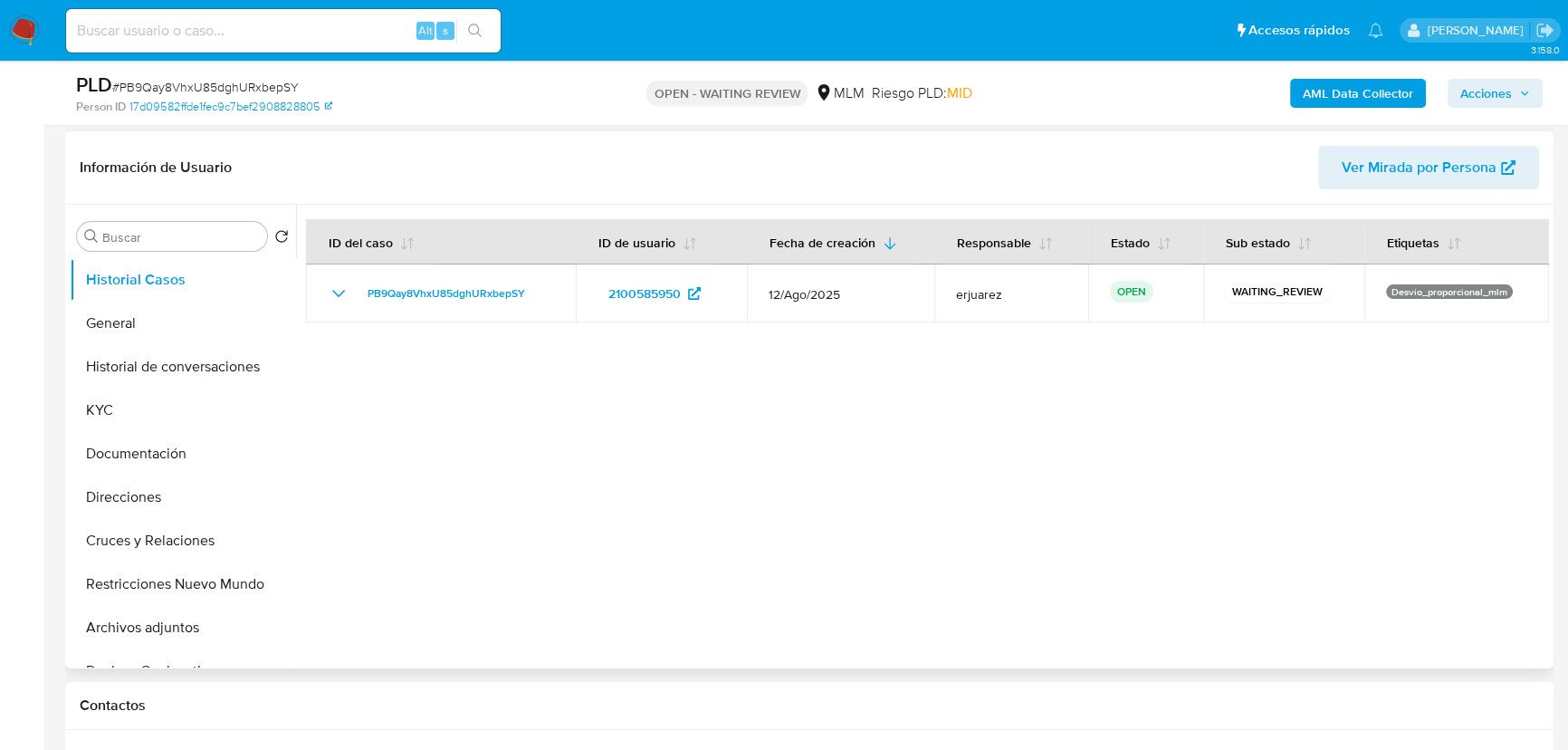
scroll to position [411, 0]
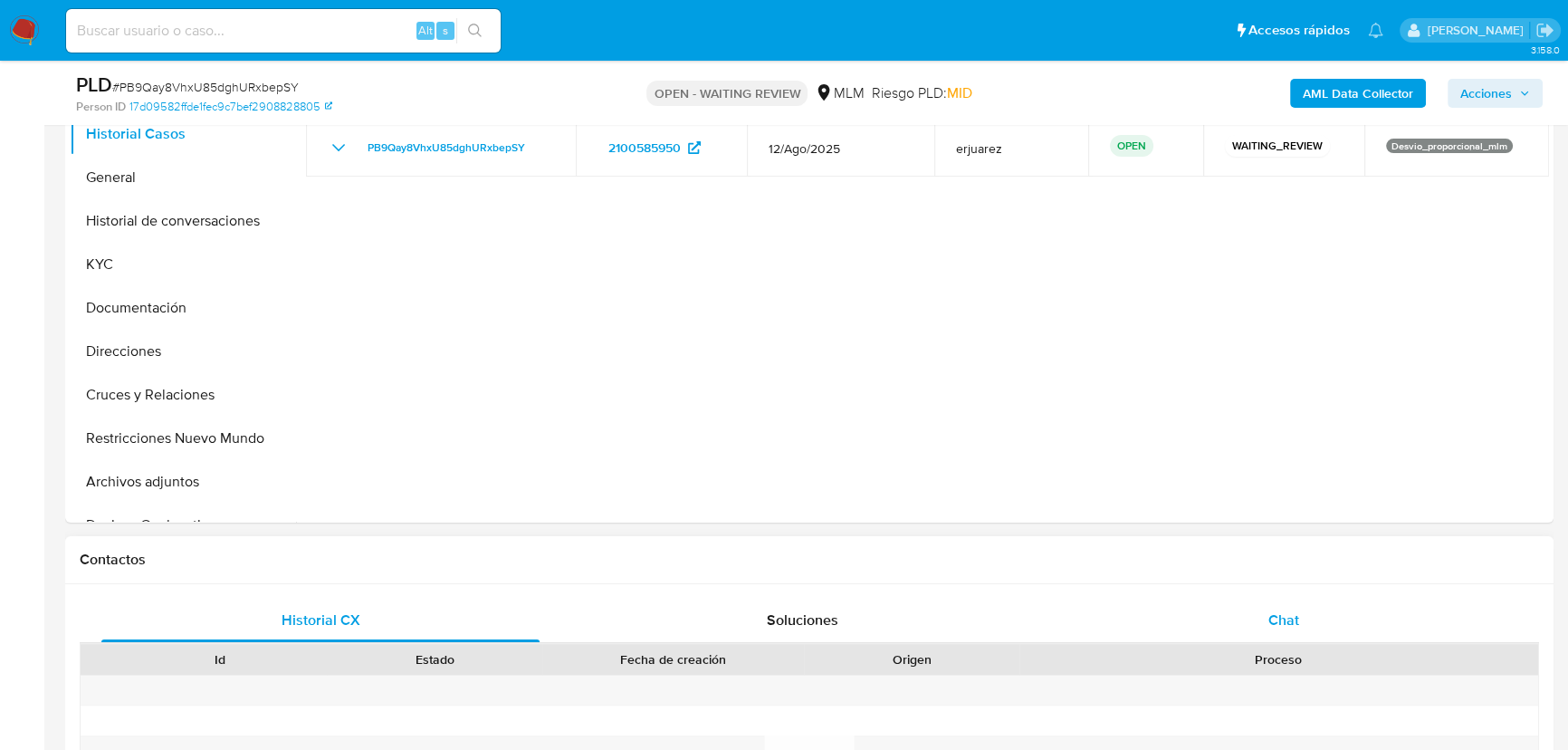
select select "10"
click at [1266, 591] on div "Historial CX Soluciones Chat Id Estado Fecha de creación Origen Proceso Anterio…" at bounding box center [809, 736] width 1488 height 306
click at [1276, 621] on span "Chat" at bounding box center [1283, 620] width 31 height 21
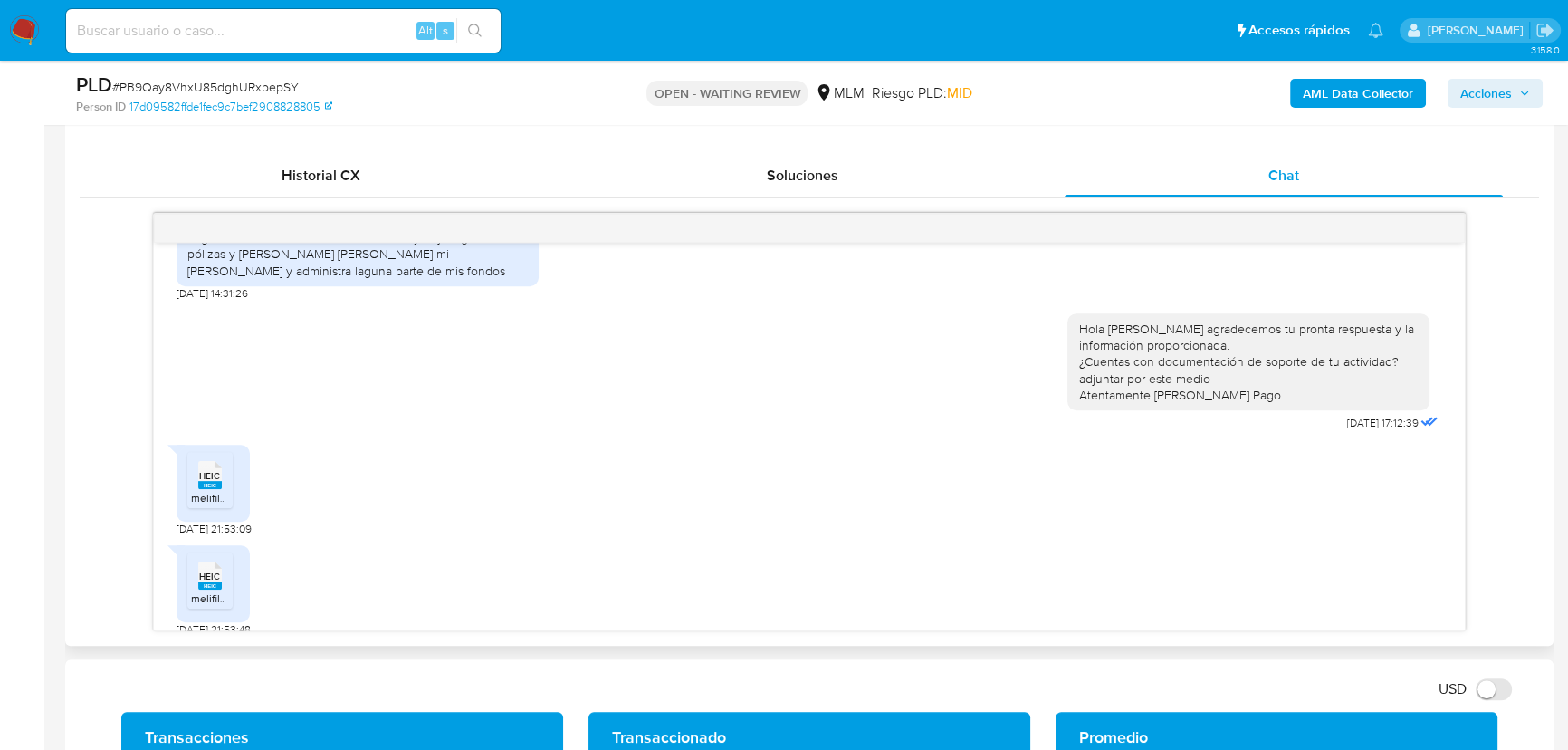
scroll to position [823, 0]
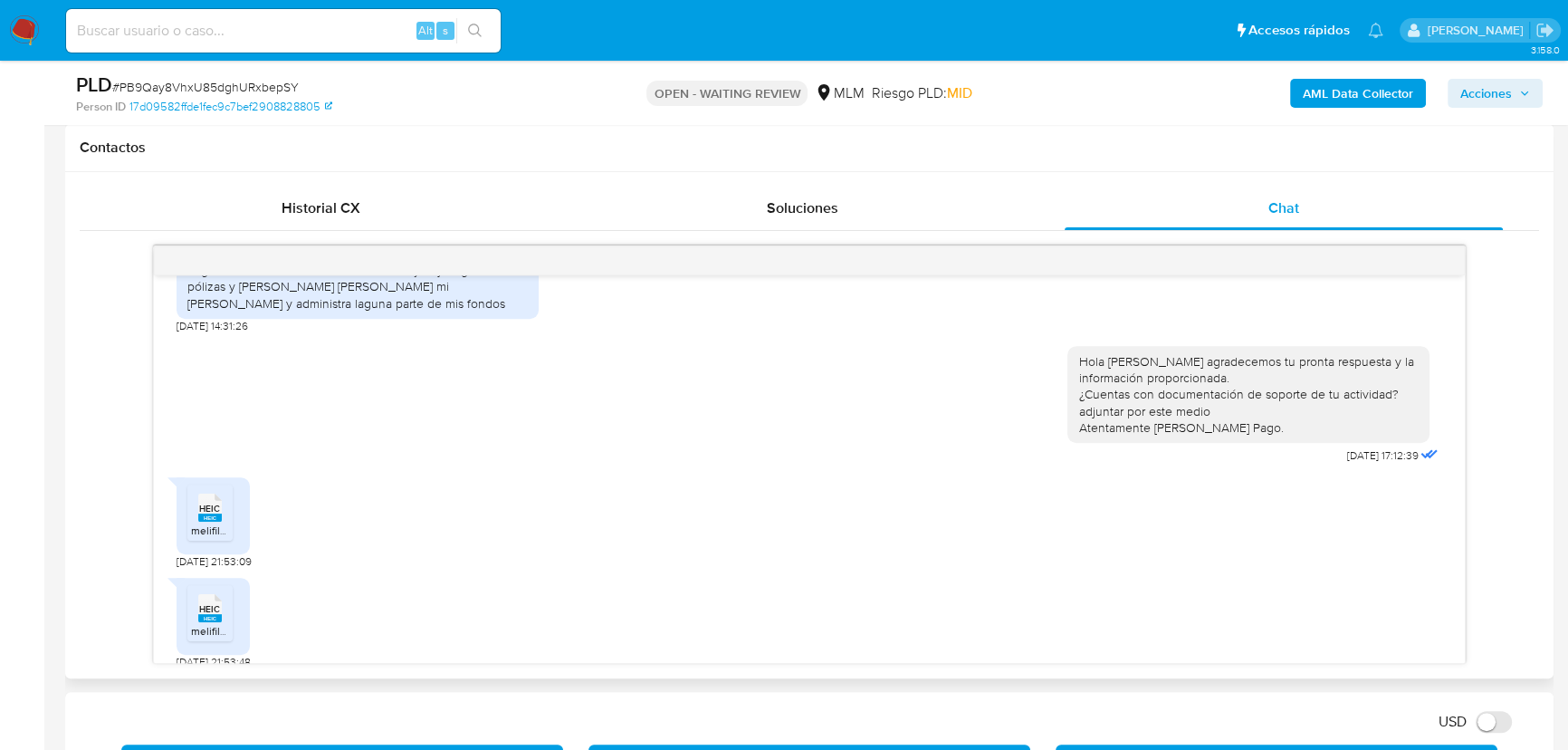
click at [217, 522] on span "melifile1887137457195453261.heic" at bounding box center [274, 529] width 165 height 15
click at [208, 594] on icon at bounding box center [210, 608] width 24 height 28
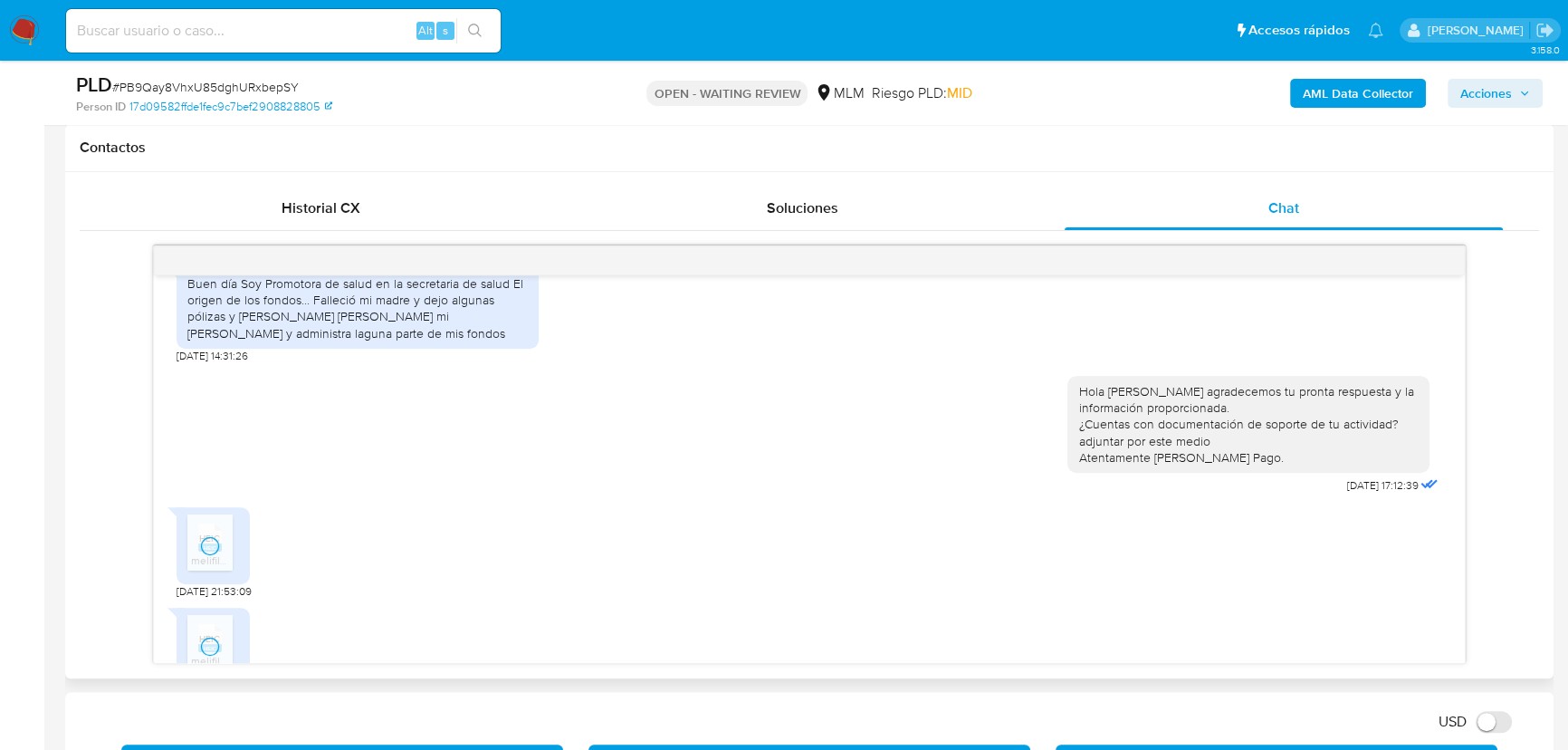
scroll to position [305, 0]
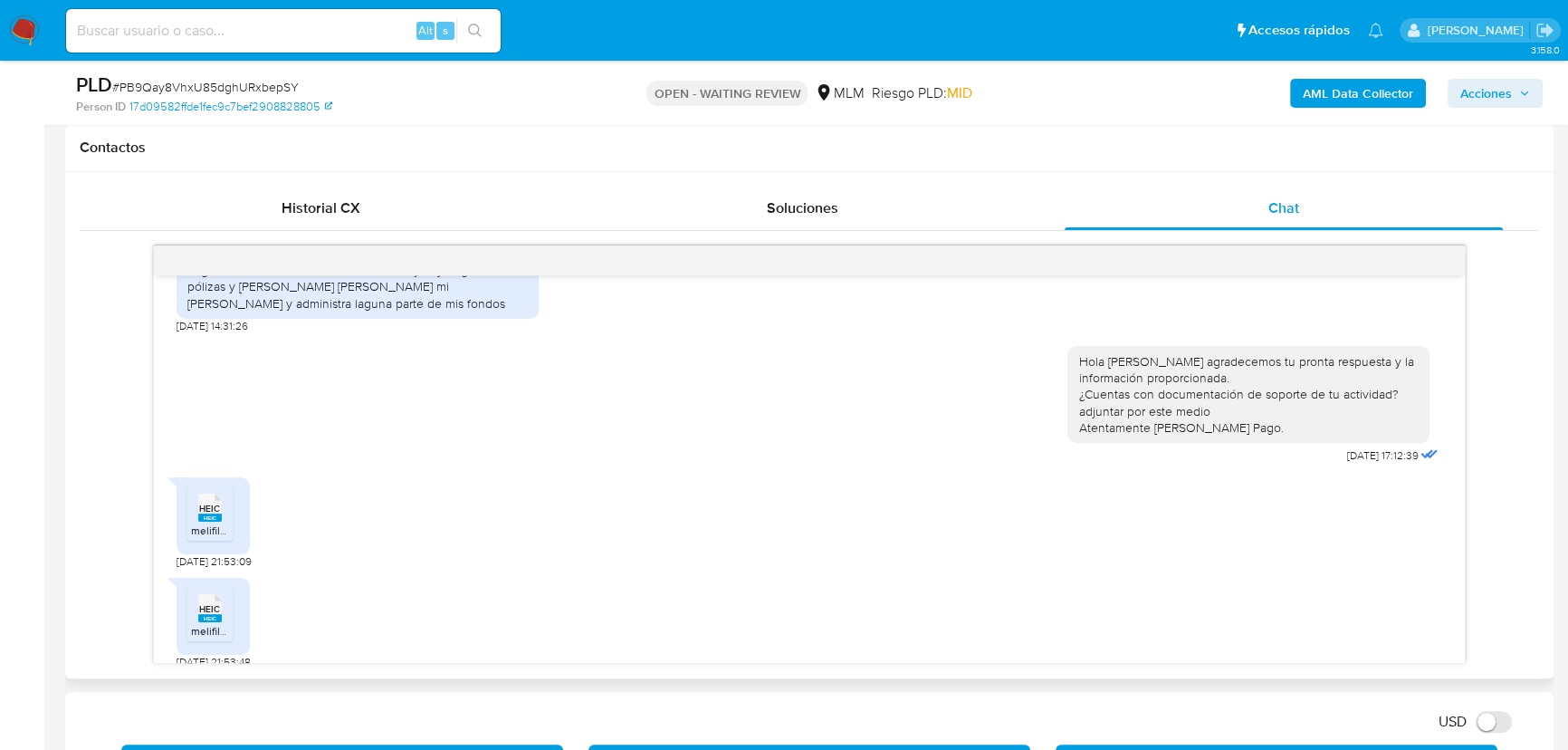
drag, startPoint x: 653, startPoint y: 541, endPoint x: 520, endPoint y: 259, distance: 311.8
click at [651, 534] on div "HEIC HEIC melifile1887137457195453261.heic [DATE] 21:53:09" at bounding box center [809, 518] width 1266 height 101
